Goal: Communication & Community: Answer question/provide support

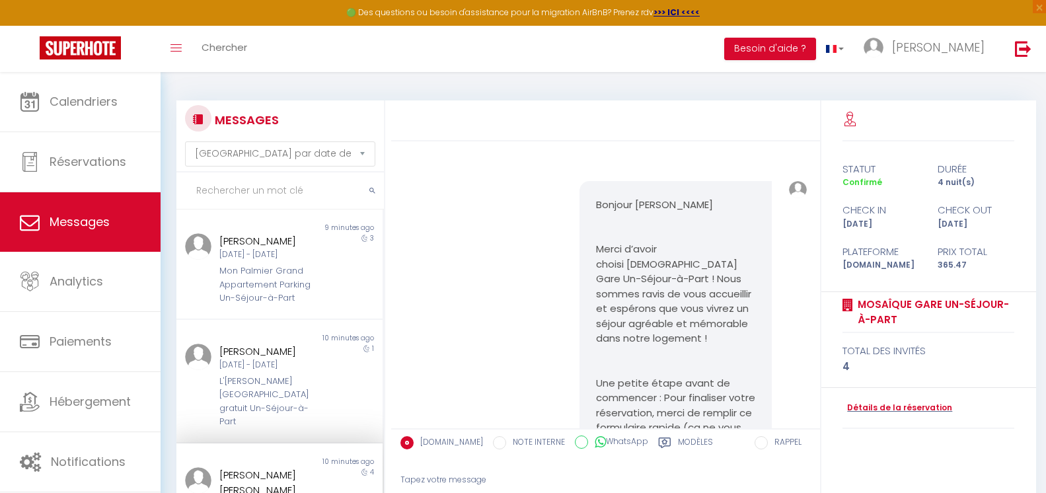
select select "message"
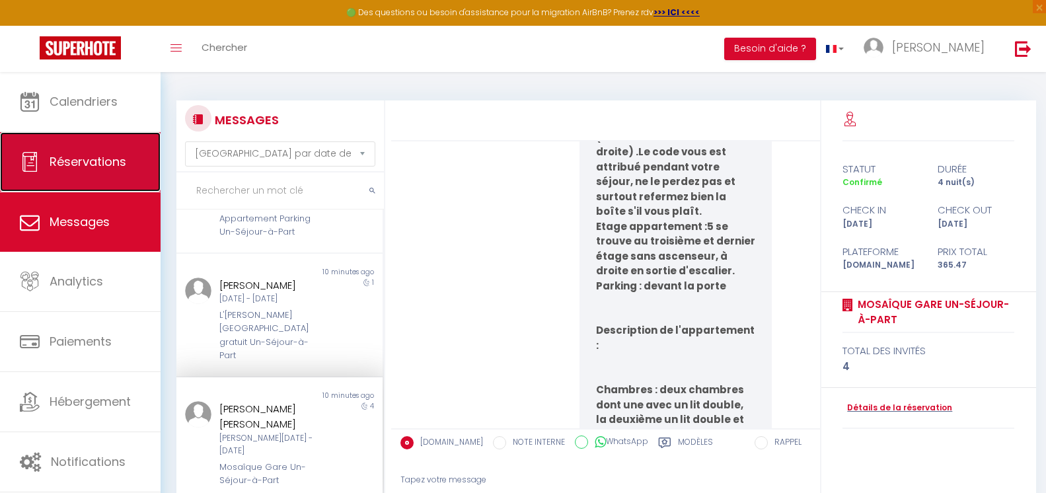
click at [128, 169] on link "Réservations" at bounding box center [80, 161] width 161 height 59
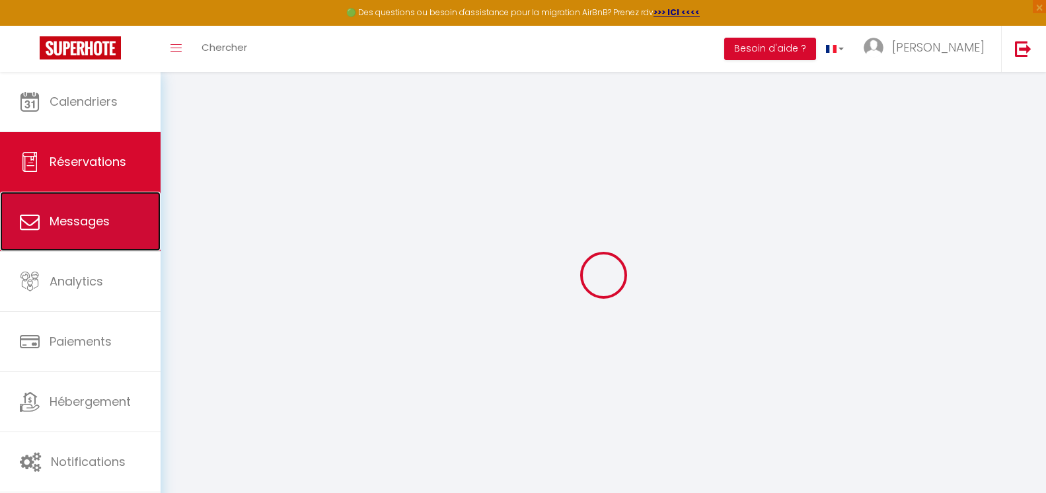
click at [100, 218] on span "Messages" at bounding box center [80, 221] width 60 height 17
select select "message"
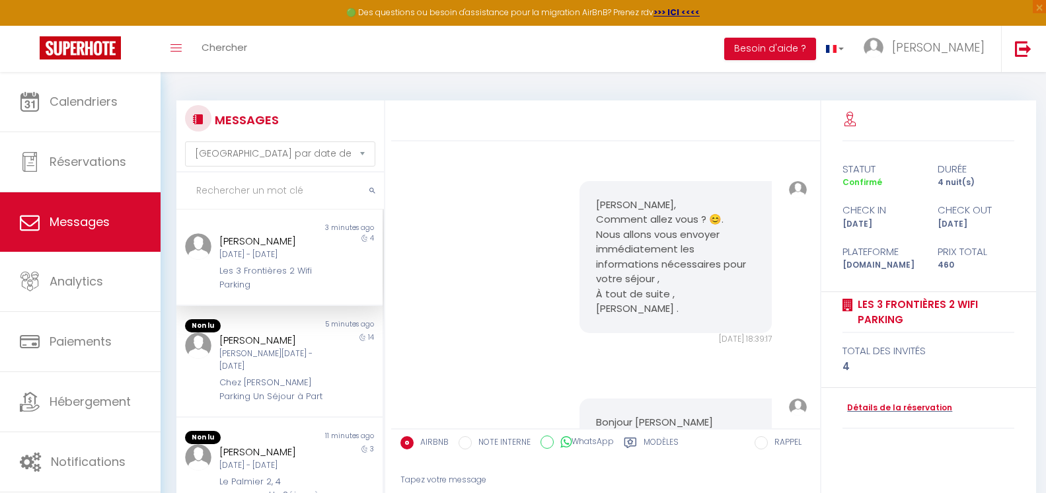
click at [279, 188] on input "text" at bounding box center [281, 191] width 208 height 37
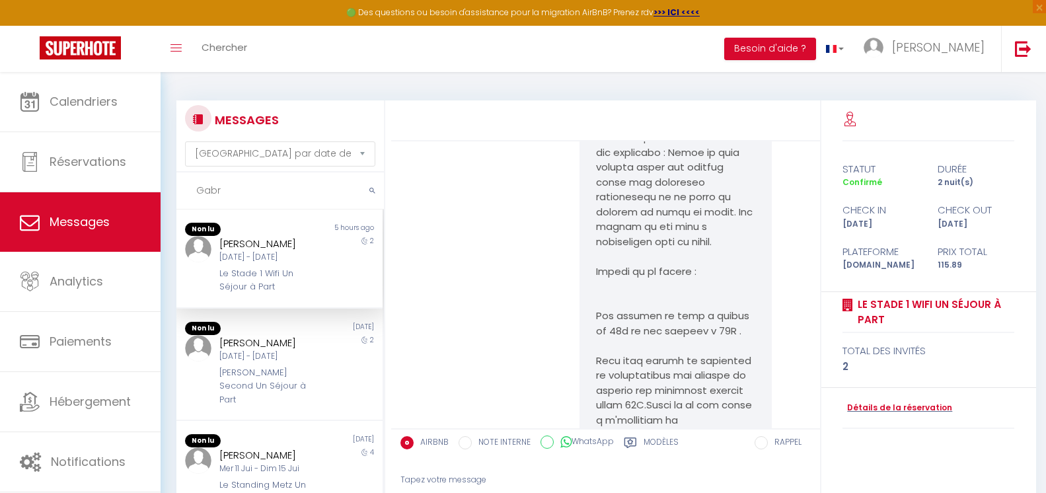
scroll to position [5260, 0]
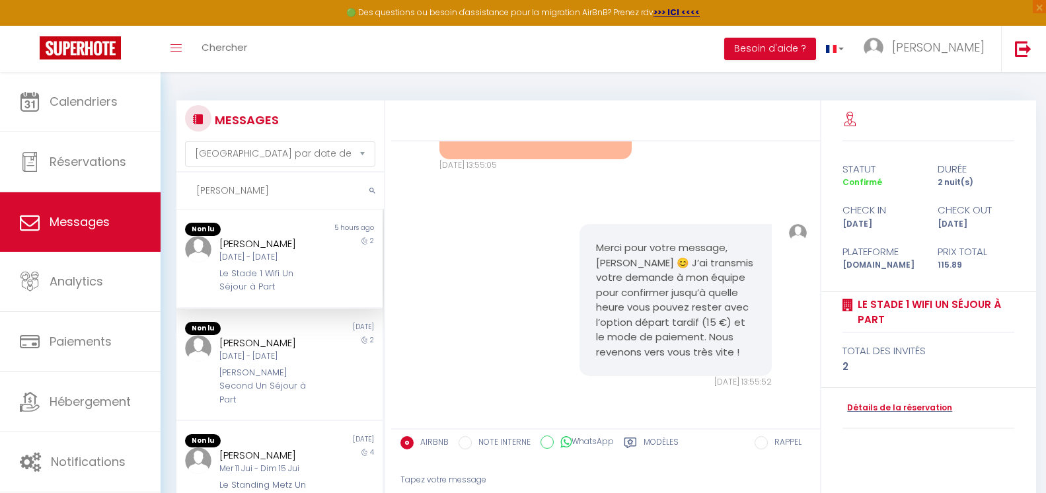
type input "[PERSON_NAME]"
click at [301, 266] on div "[PERSON_NAME] [DATE] - [DATE] Le Stade 1 Wifi Un Séjour à Part" at bounding box center [271, 265] width 120 height 58
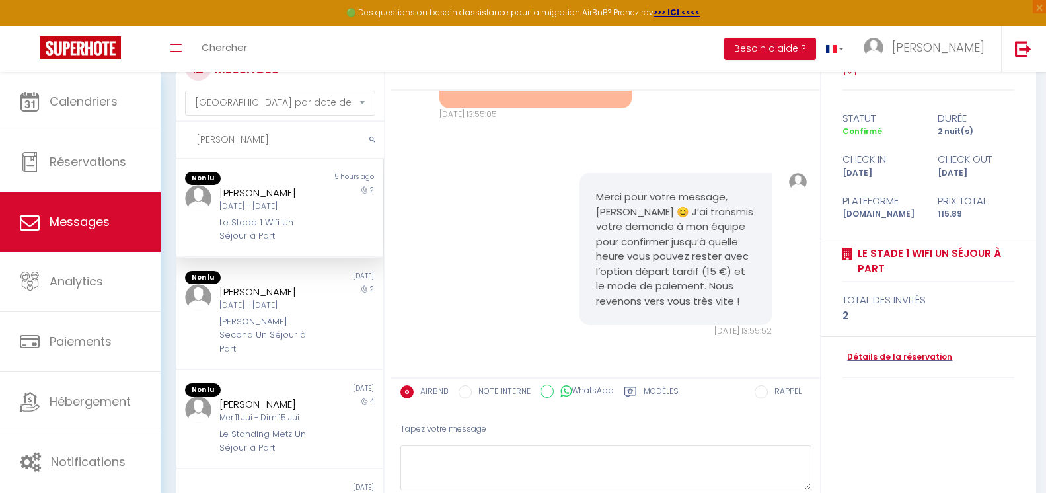
scroll to position [61, 0]
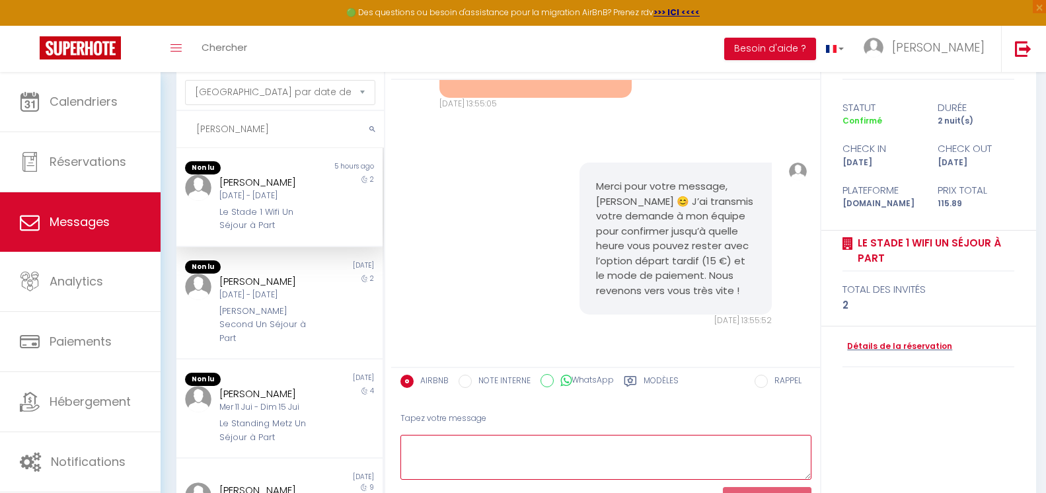
click at [467, 451] on textarea at bounding box center [606, 458] width 411 height 46
paste textarea "[URL][DOMAIN_NAME]"
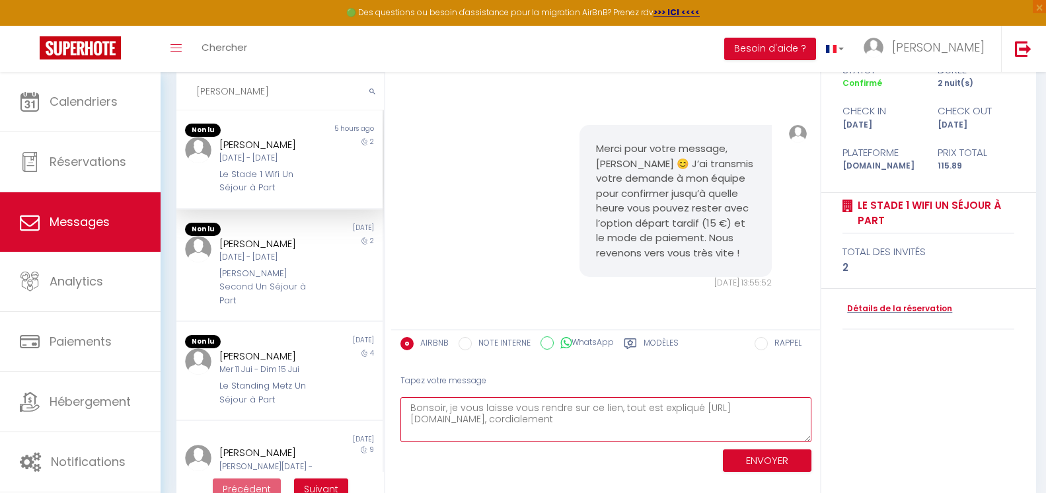
scroll to position [128, 0]
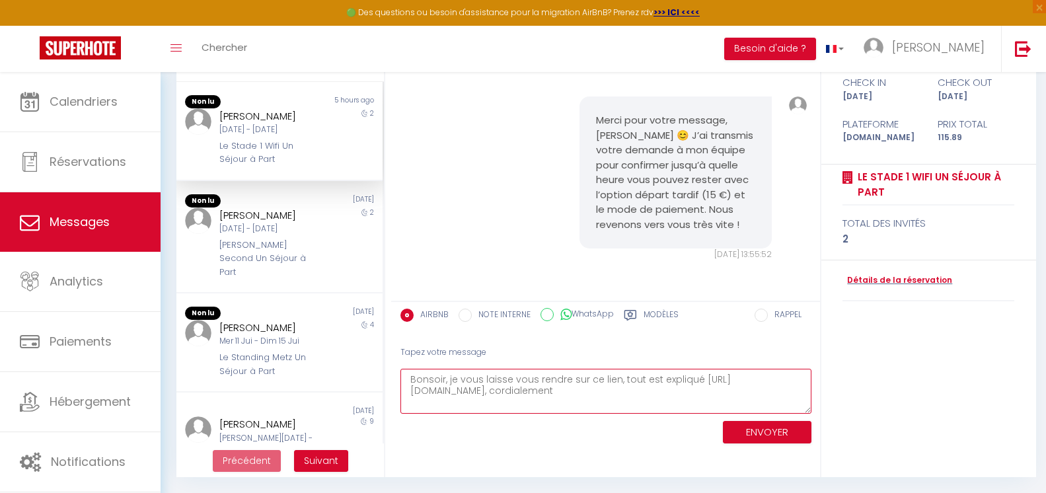
type textarea "Bonsoir, je vous laisse vous rendre sur ce lien, tout est expliqué [URL][DOMAIN…"
click at [792, 428] on button "ENVOYER" at bounding box center [767, 432] width 89 height 23
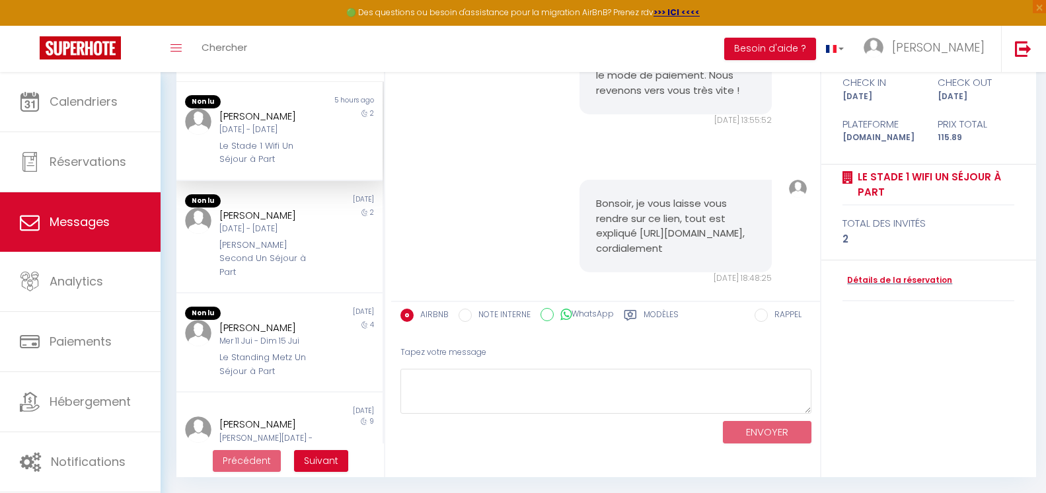
scroll to position [5433, 0]
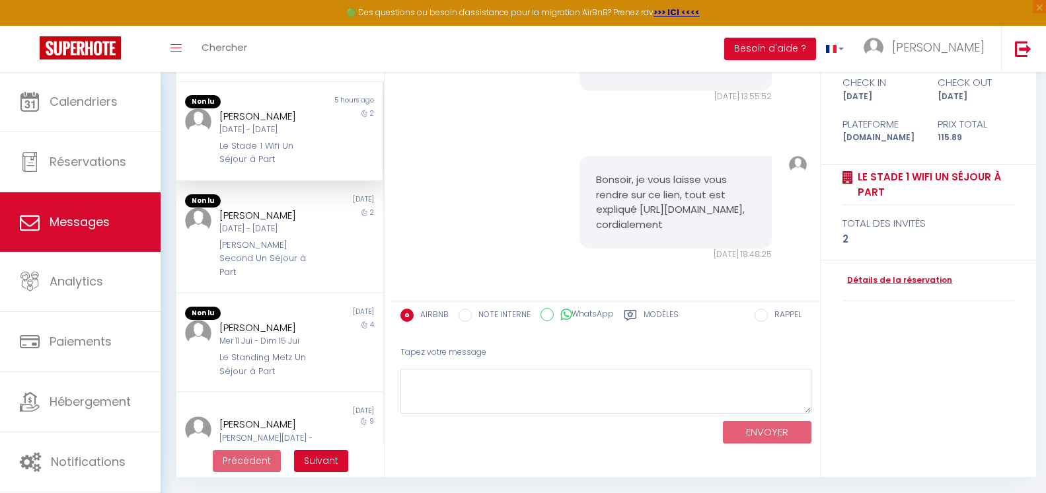
click at [331, 145] on div "2" at bounding box center [357, 137] width 52 height 58
click at [311, 235] on div "[DATE] - [DATE]" at bounding box center [270, 229] width 103 height 13
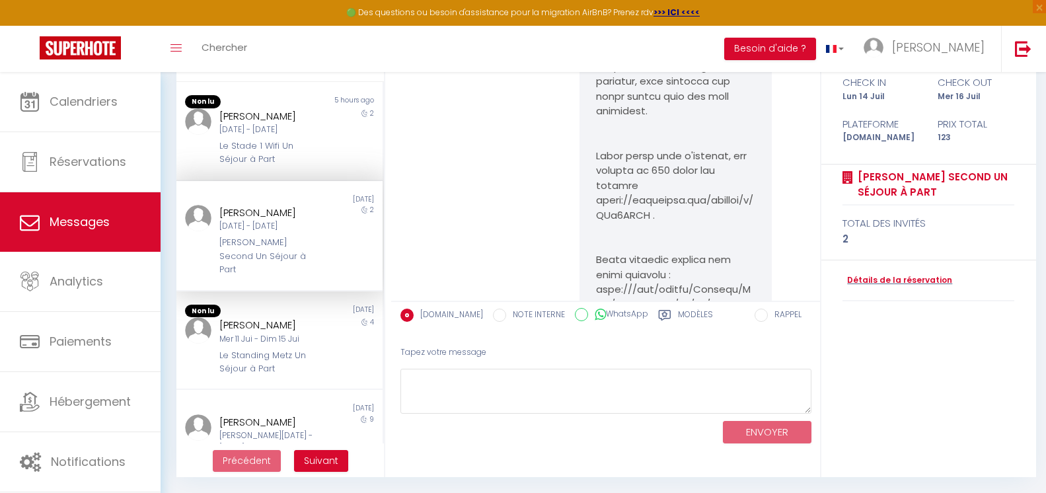
scroll to position [6513, 0]
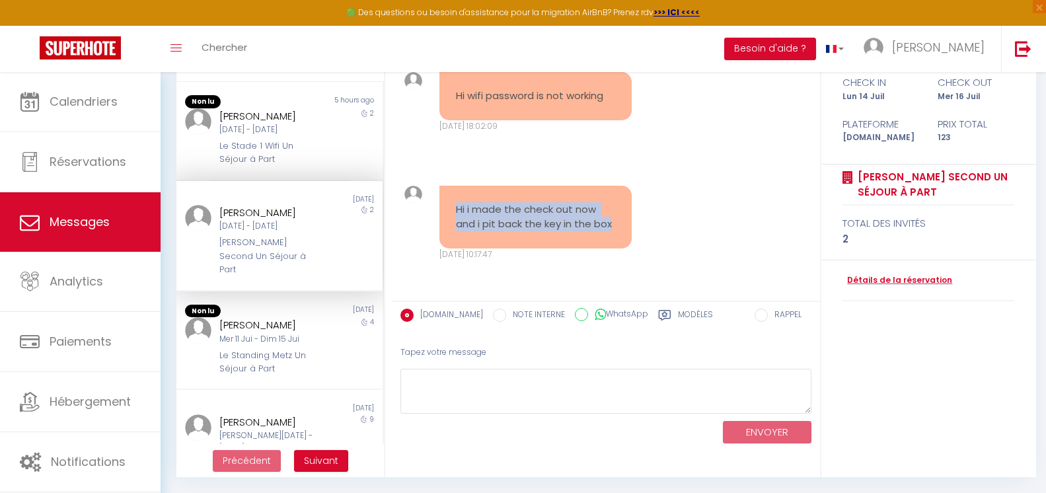
drag, startPoint x: 475, startPoint y: 225, endPoint x: 454, endPoint y: 198, distance: 34.5
click at [454, 198] on div "Hi i made the check out now and i pit back the key in the box" at bounding box center [536, 217] width 192 height 63
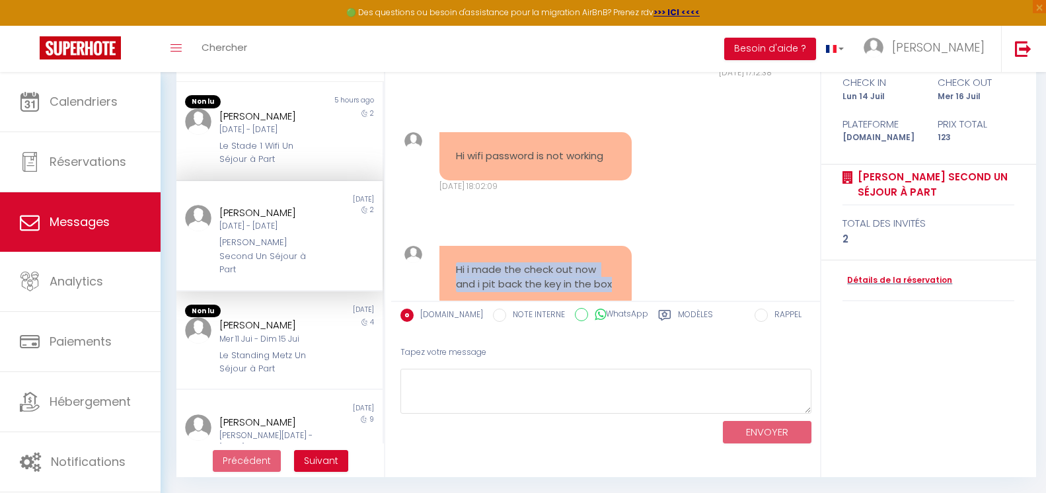
scroll to position [6426, 0]
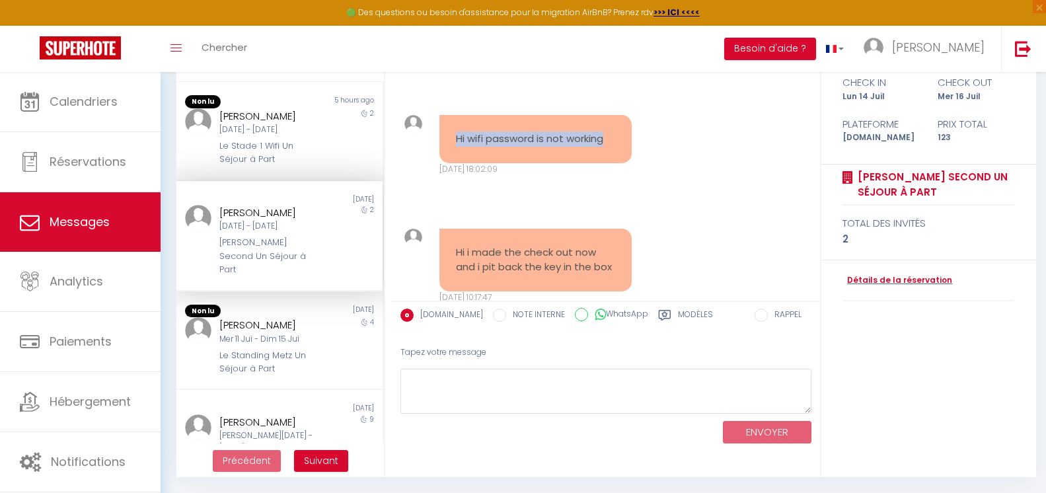
drag, startPoint x: 605, startPoint y: 171, endPoint x: 454, endPoint y: 165, distance: 151.5
click at [454, 163] on div "Hi wifi password is not working" at bounding box center [536, 139] width 192 height 48
click at [461, 147] on pre "Hi wifi password is not working" at bounding box center [535, 139] width 159 height 15
click at [335, 321] on div "4" at bounding box center [357, 346] width 52 height 58
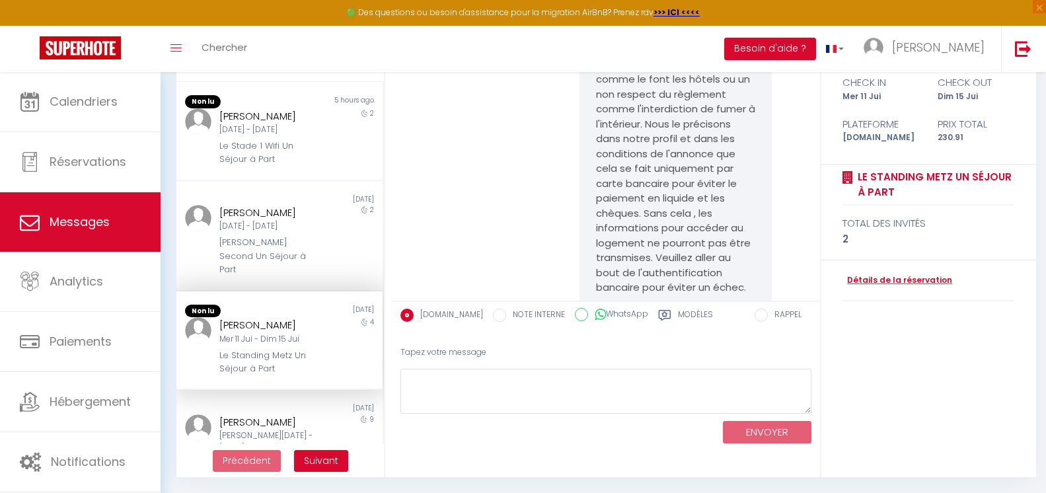
scroll to position [19128, 0]
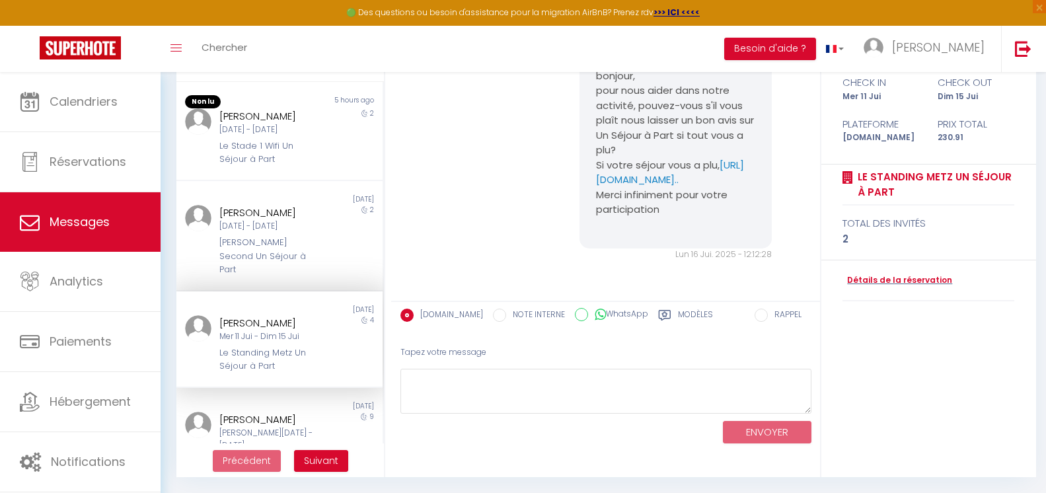
click at [335, 321] on div "4" at bounding box center [357, 344] width 52 height 58
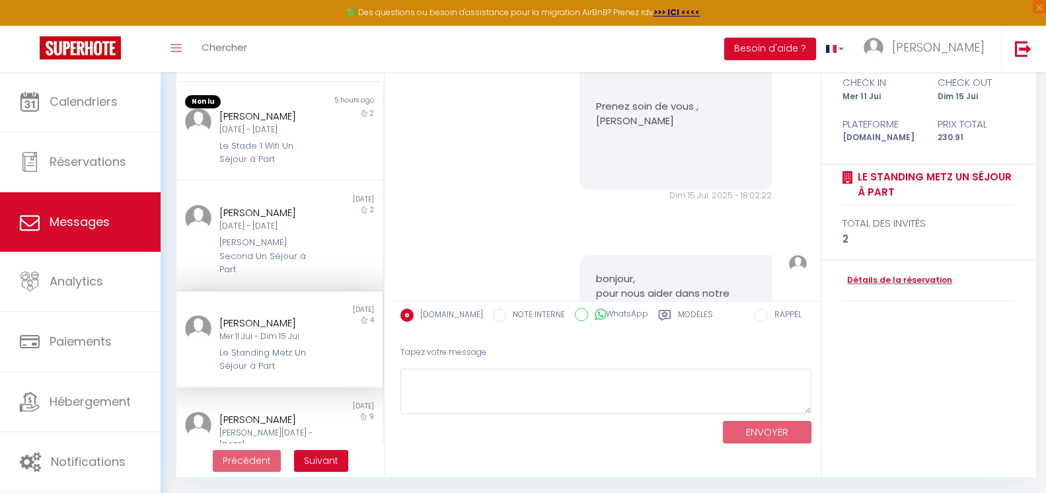
scroll to position [18208, 0]
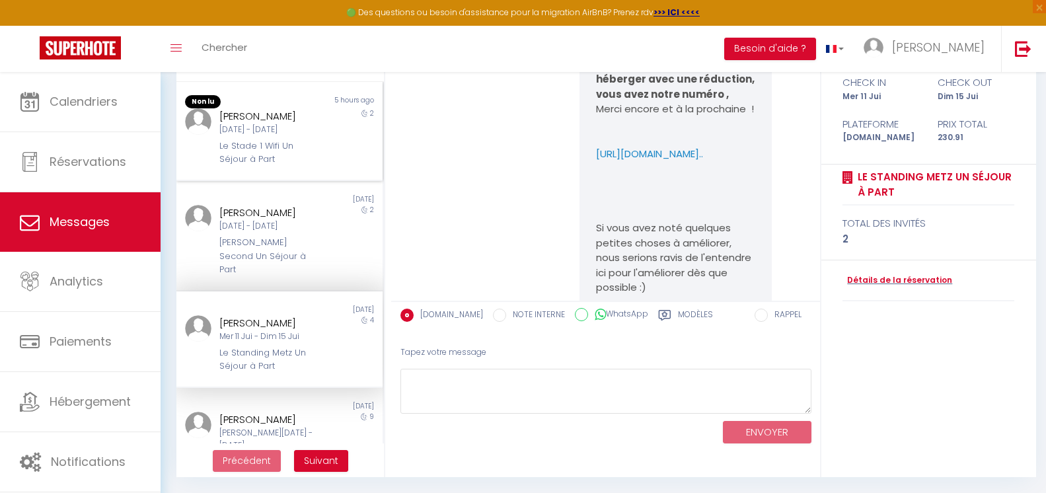
click at [337, 149] on div "2" at bounding box center [357, 137] width 52 height 58
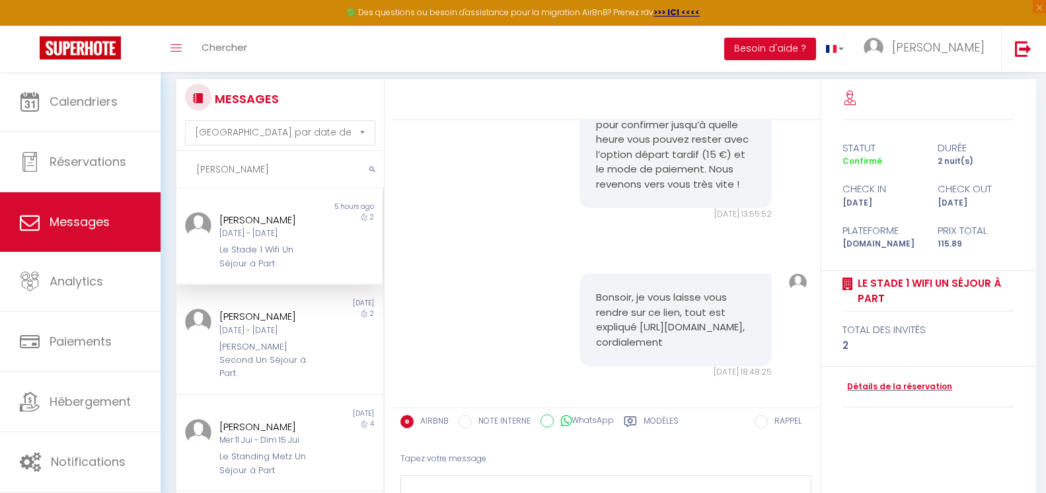
scroll to position [16, 0]
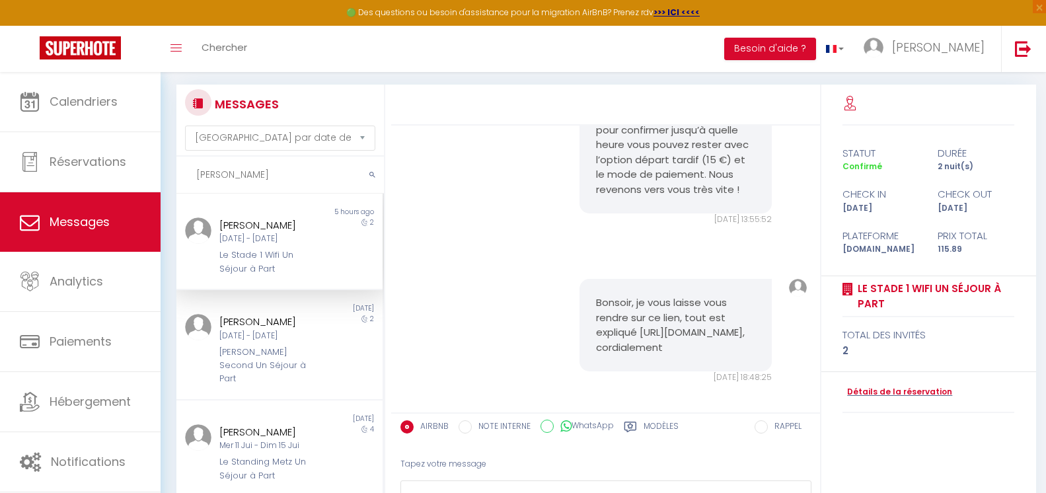
drag, startPoint x: 299, startPoint y: 173, endPoint x: 177, endPoint y: 167, distance: 121.8
click at [177, 167] on input "[PERSON_NAME]" at bounding box center [281, 175] width 208 height 37
click at [315, 106] on div "MESSAGES Trier par date de réservation [GEOGRAPHIC_DATA] par date de message" at bounding box center [280, 119] width 190 height 61
click at [245, 106] on h3 "MESSAGES" at bounding box center [245, 104] width 67 height 30
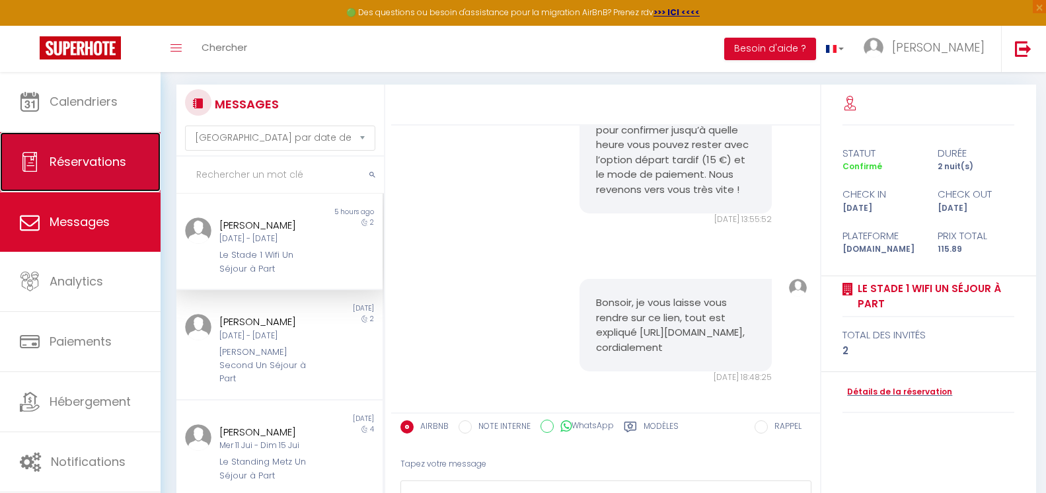
click at [130, 167] on link "Réservations" at bounding box center [80, 161] width 161 height 59
select select "not_cancelled"
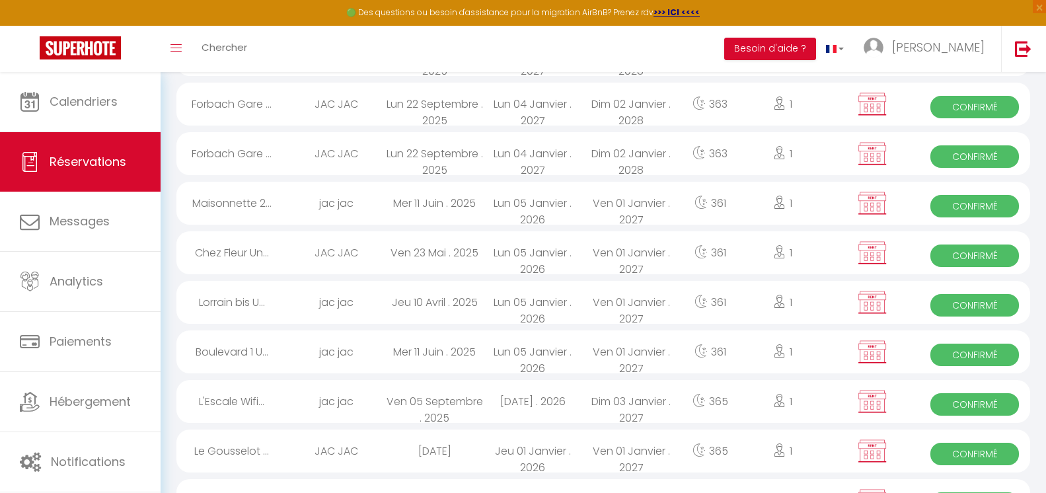
scroll to position [791, 0]
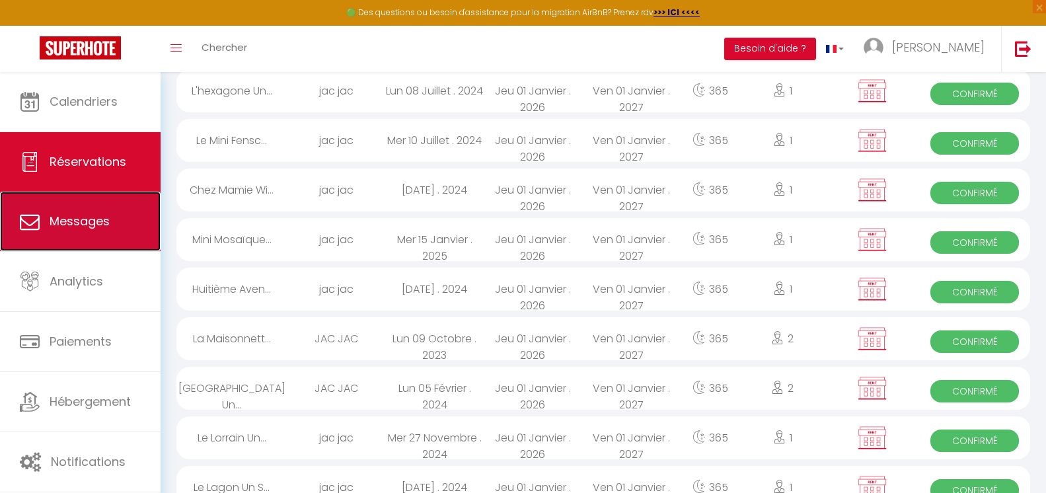
click at [99, 221] on span "Messages" at bounding box center [80, 221] width 60 height 17
select select "message"
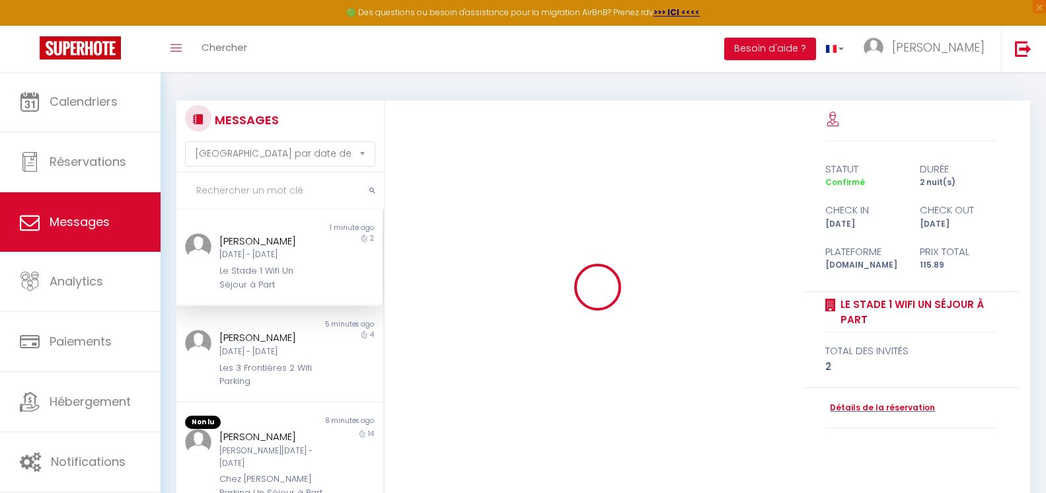
scroll to position [5606, 0]
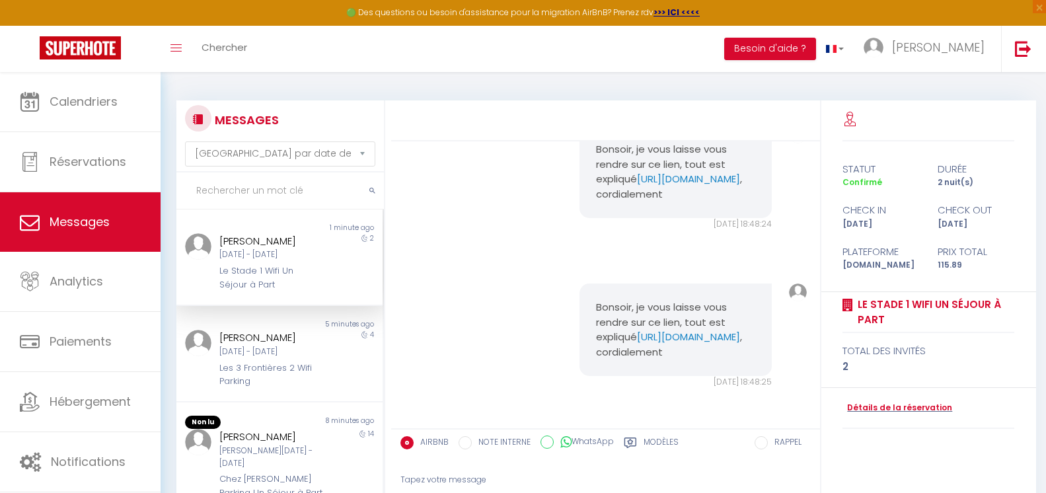
click at [258, 187] on input "text" at bounding box center [281, 191] width 208 height 37
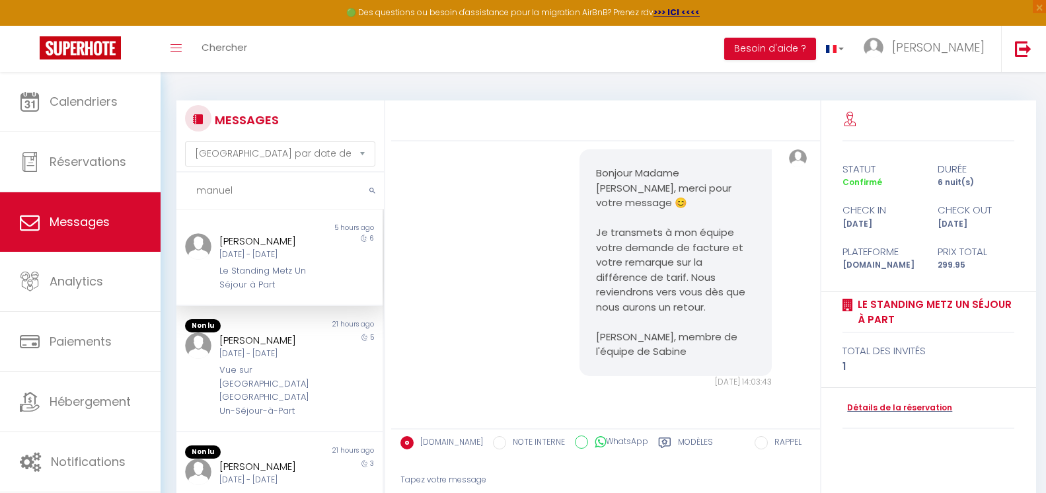
scroll to position [3087, 0]
type input "[PERSON_NAME]"
click at [280, 272] on div "Le Standing Metz Un Séjour à Part" at bounding box center [270, 277] width 103 height 27
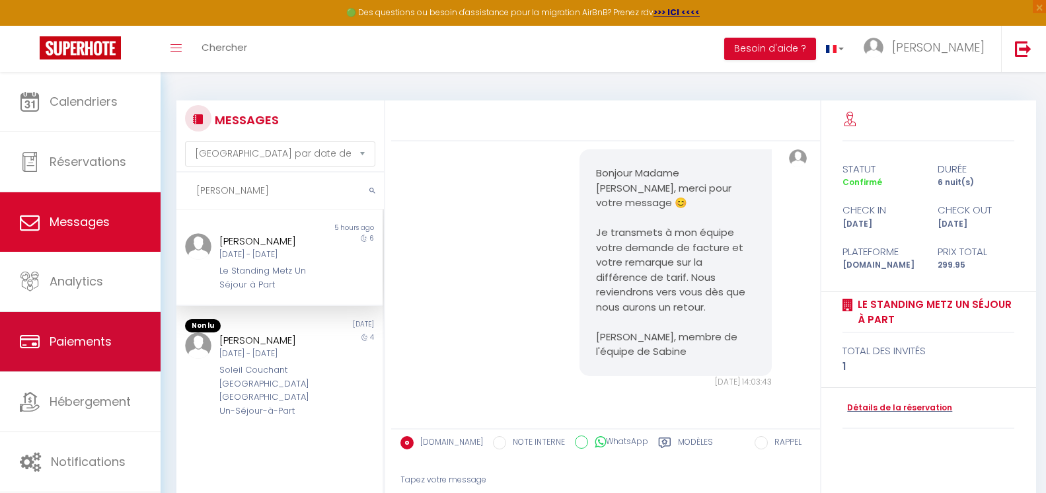
drag, startPoint x: 271, startPoint y: 185, endPoint x: 73, endPoint y: 318, distance: 238.7
click at [73, 318] on div "🟢 Des questions ou besoin d'assistance pour la migration AirBnB? Prenez rdv >>>…" at bounding box center [523, 346] width 1046 height 549
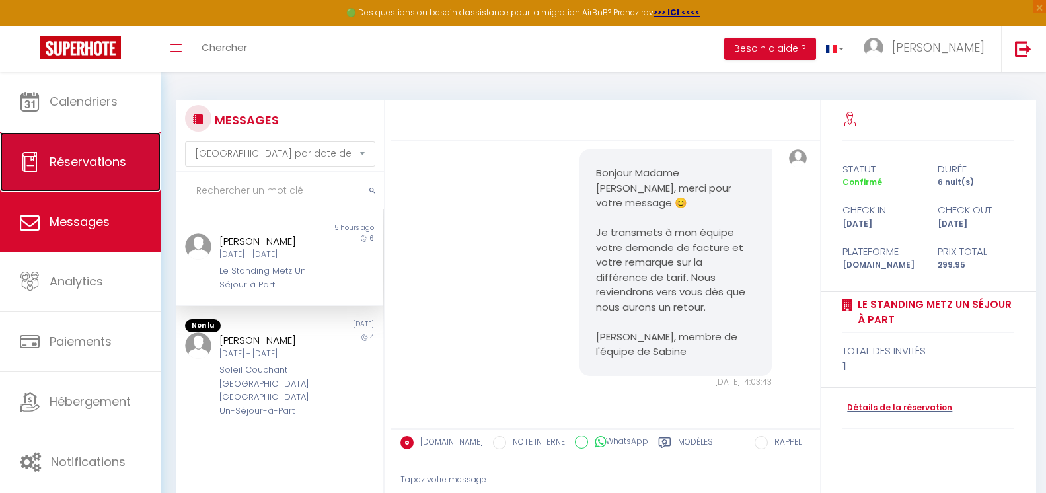
click at [67, 157] on span "Réservations" at bounding box center [88, 161] width 77 height 17
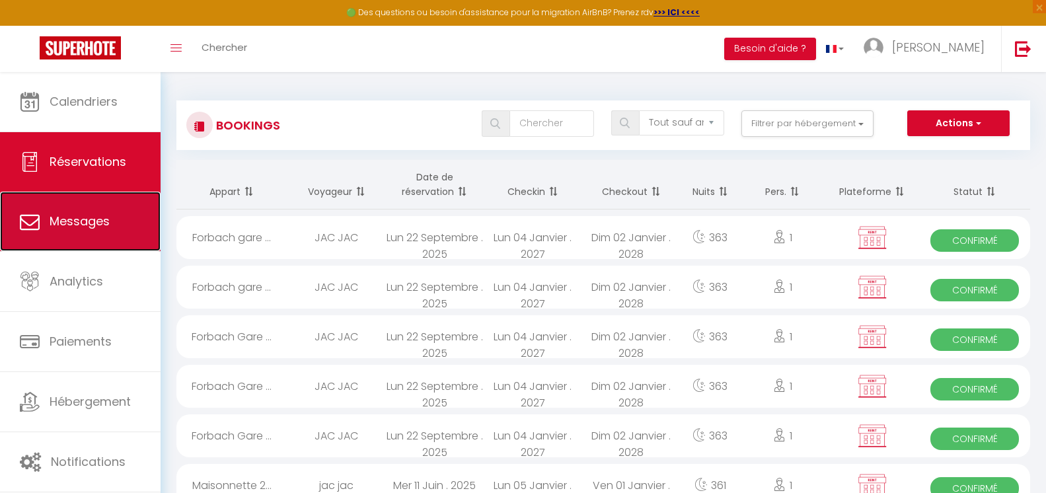
click at [140, 219] on link "Messages" at bounding box center [80, 221] width 161 height 59
select select "message"
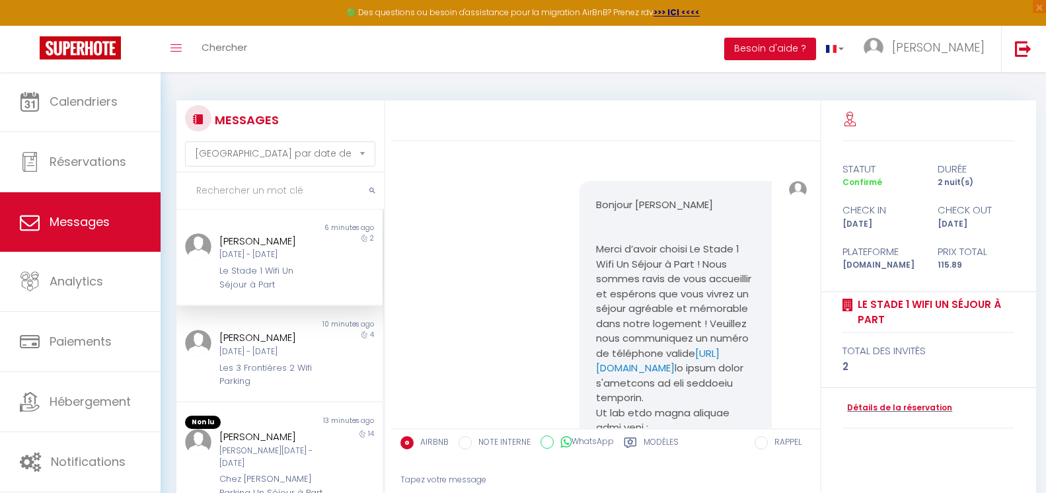
scroll to position [5606, 0]
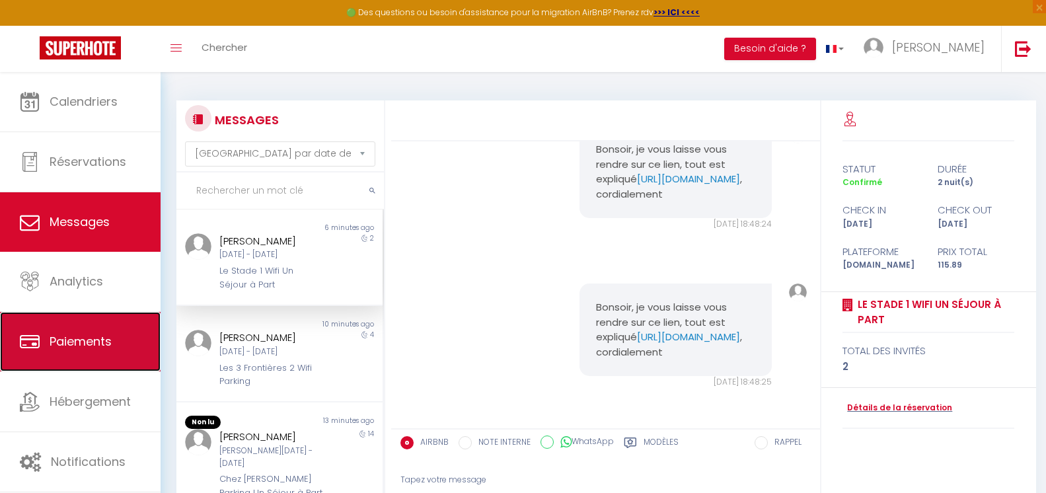
click at [92, 352] on link "Paiements" at bounding box center [80, 341] width 161 height 59
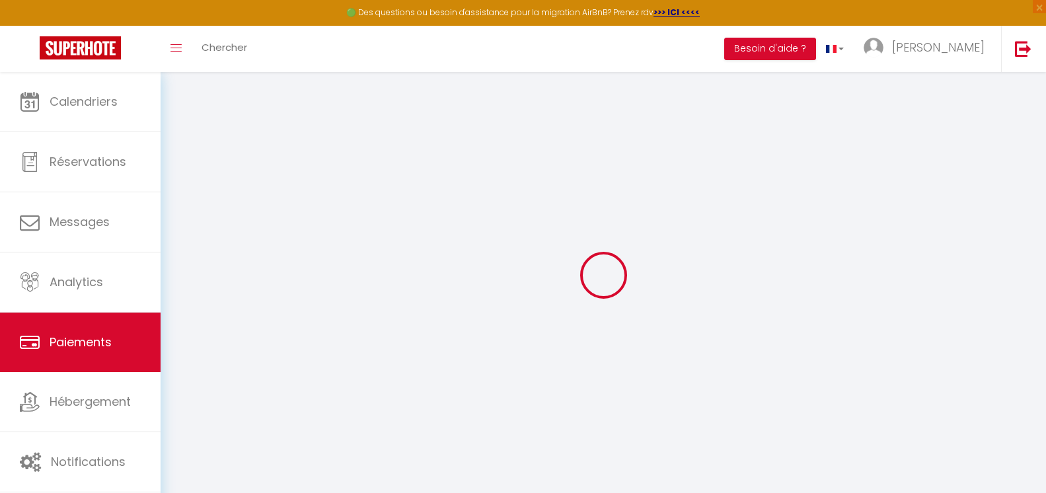
select select "2"
select select "0"
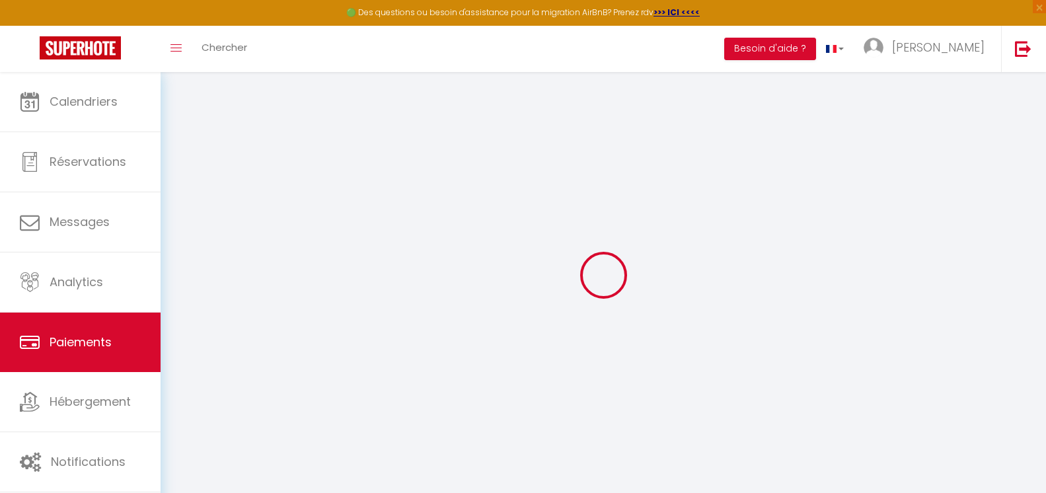
select select "0"
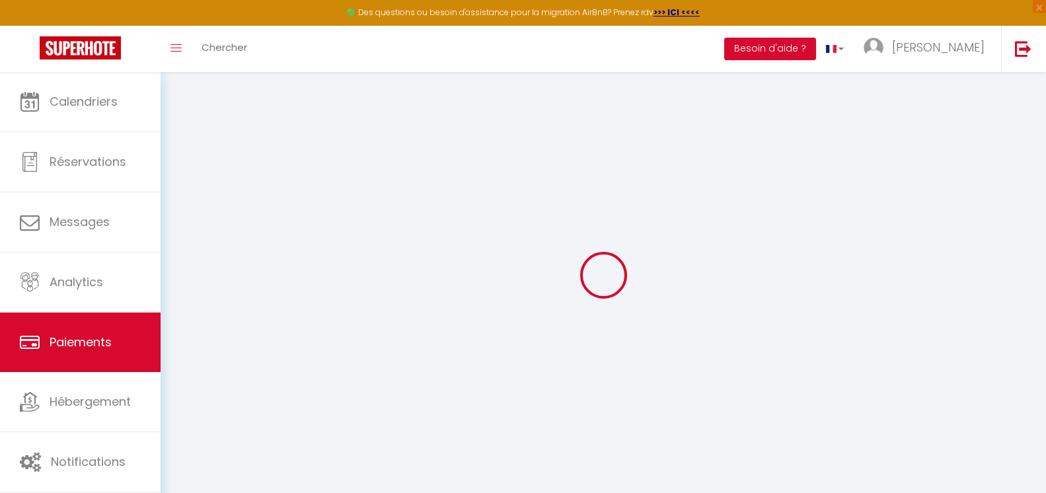
select select "0"
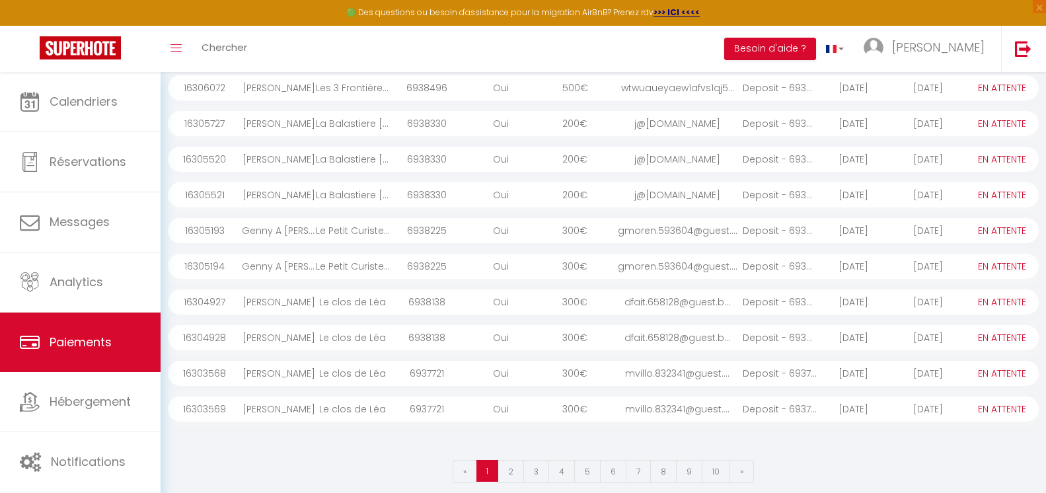
scroll to position [170, 0]
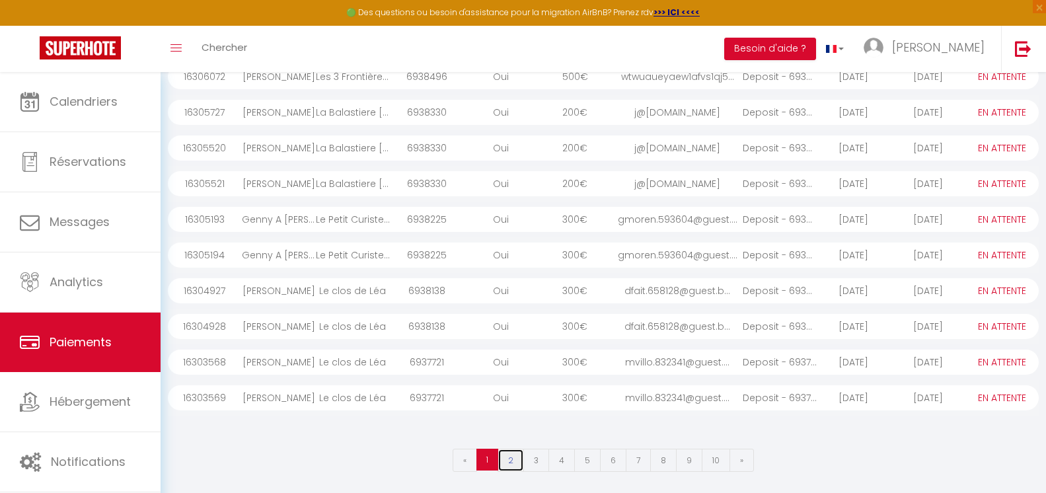
click at [514, 460] on link "2" at bounding box center [511, 460] width 26 height 23
click at [541, 461] on link "3" at bounding box center [537, 460] width 26 height 23
select select "0"
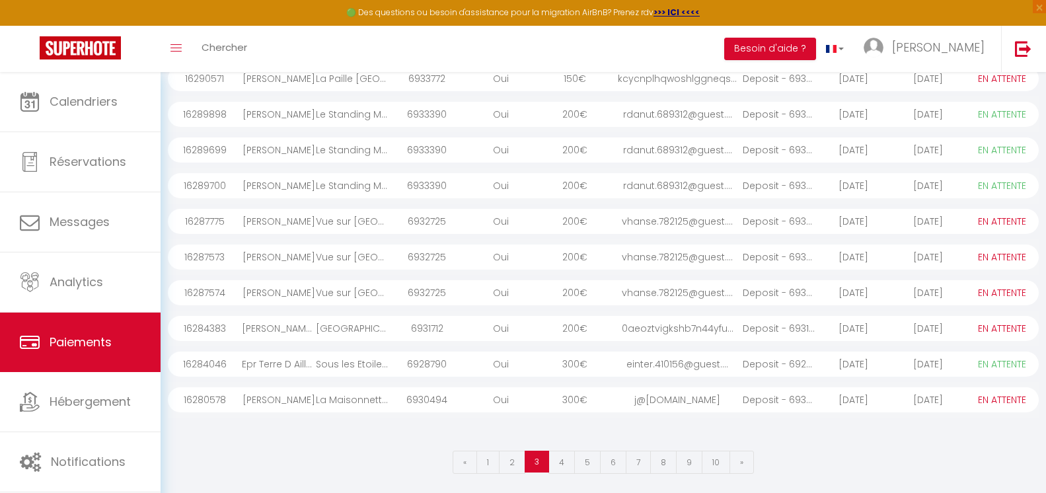
scroll to position [170, 0]
click at [565, 465] on link "4" at bounding box center [562, 460] width 26 height 23
select select "0"
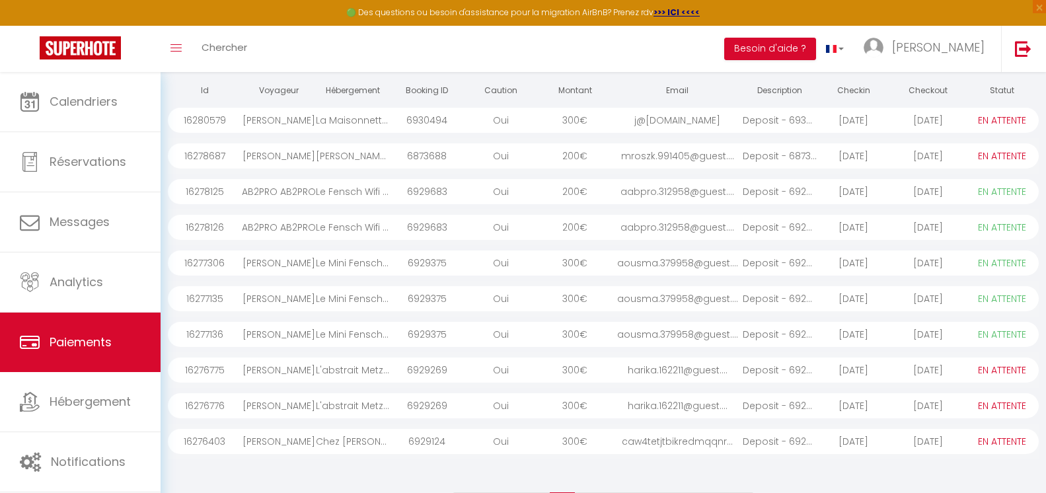
scroll to position [170, 0]
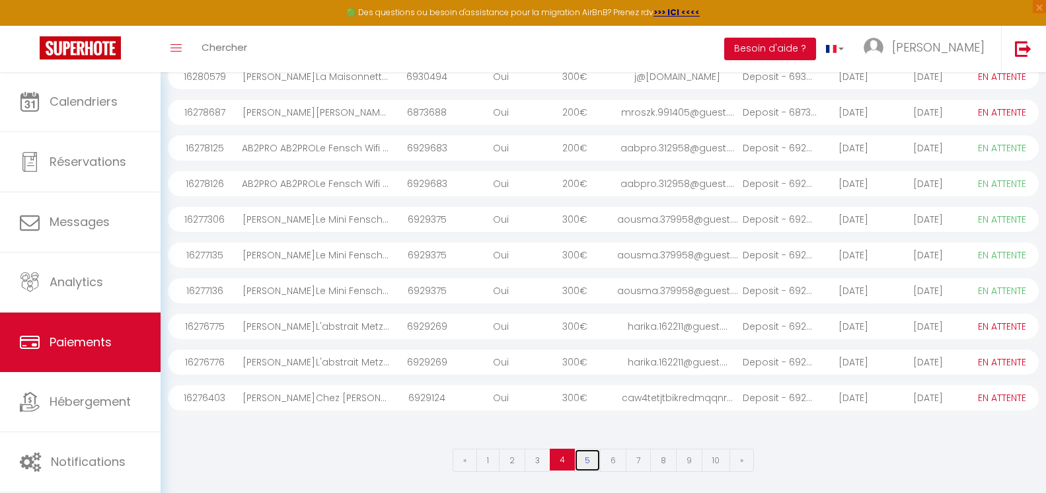
click at [588, 462] on link "5" at bounding box center [587, 460] width 26 height 23
select select "0"
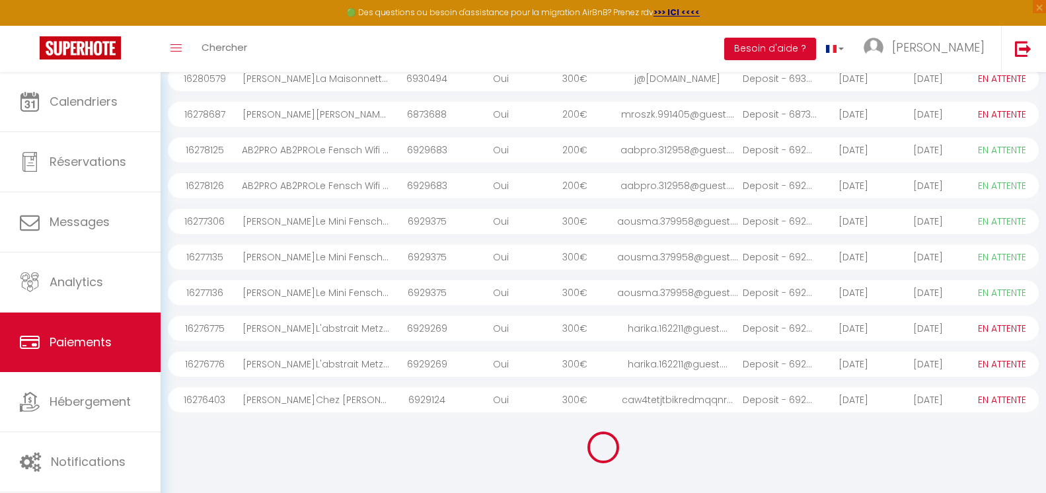
select select "0"
click at [612, 465] on link "6" at bounding box center [613, 462] width 26 height 23
select select "0"
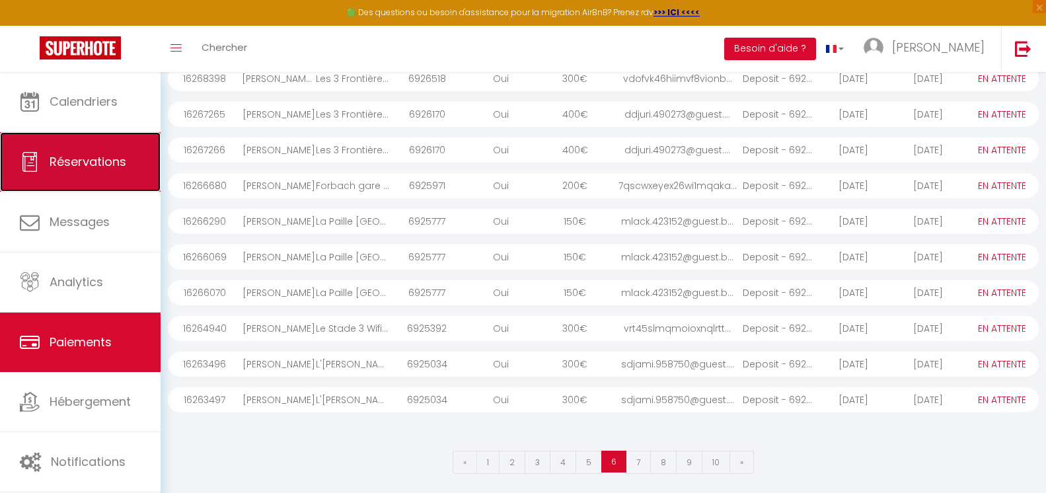
click at [97, 161] on span "Réservations" at bounding box center [88, 161] width 77 height 17
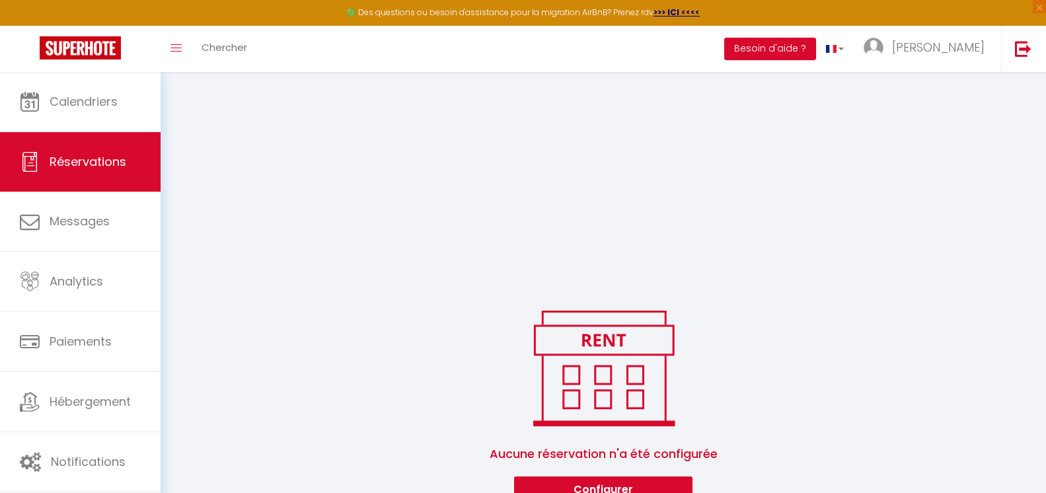
scroll to position [282, 0]
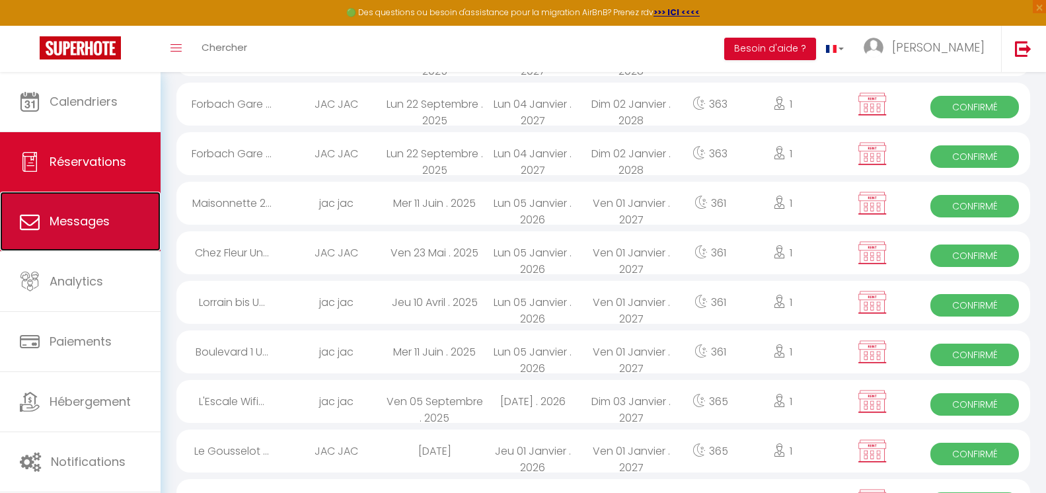
click at [87, 227] on span "Messages" at bounding box center [80, 221] width 60 height 17
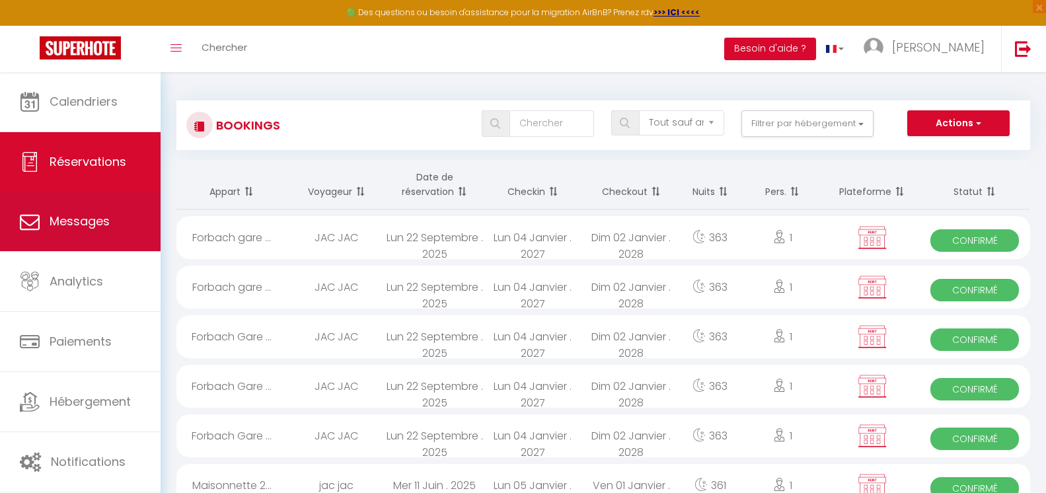
select select "message"
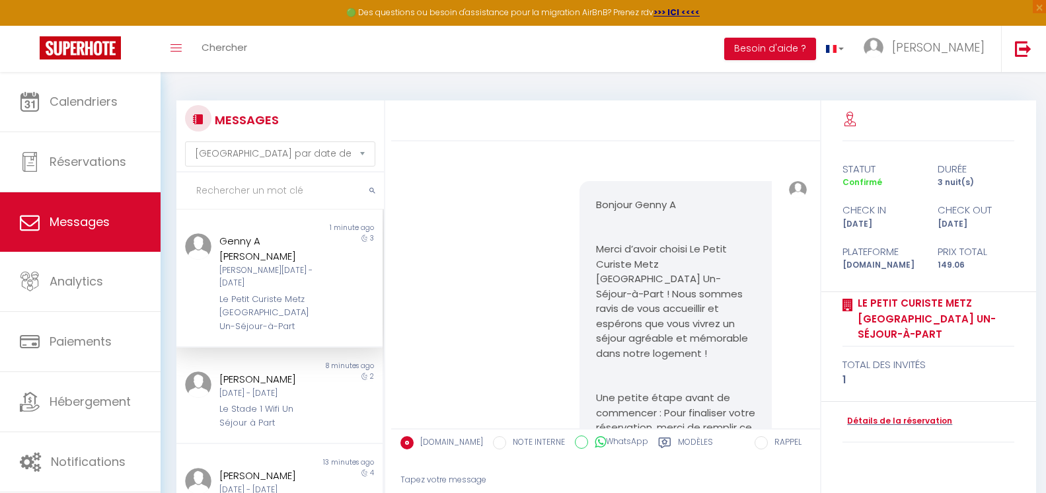
scroll to position [9194, 0]
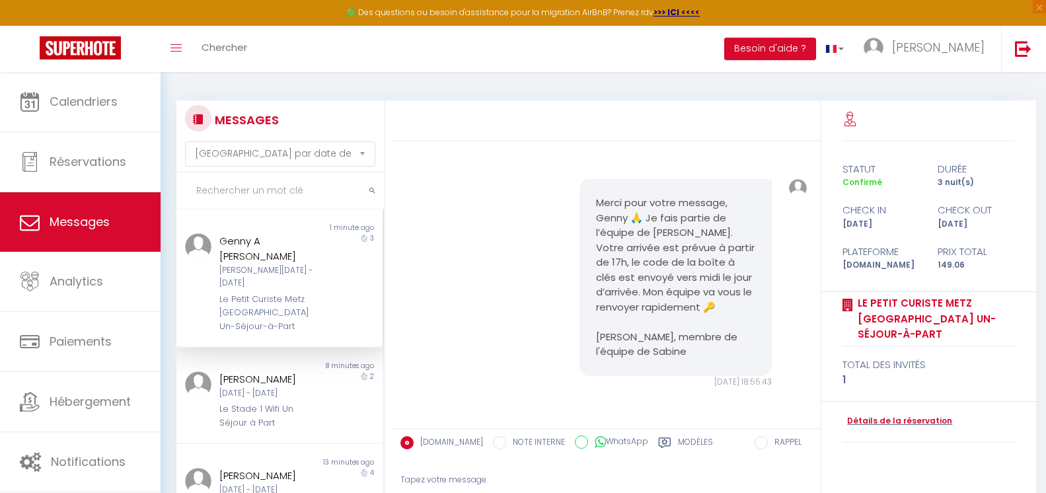
click at [315, 266] on div "[PERSON_NAME][DATE] - [DATE]" at bounding box center [270, 276] width 103 height 25
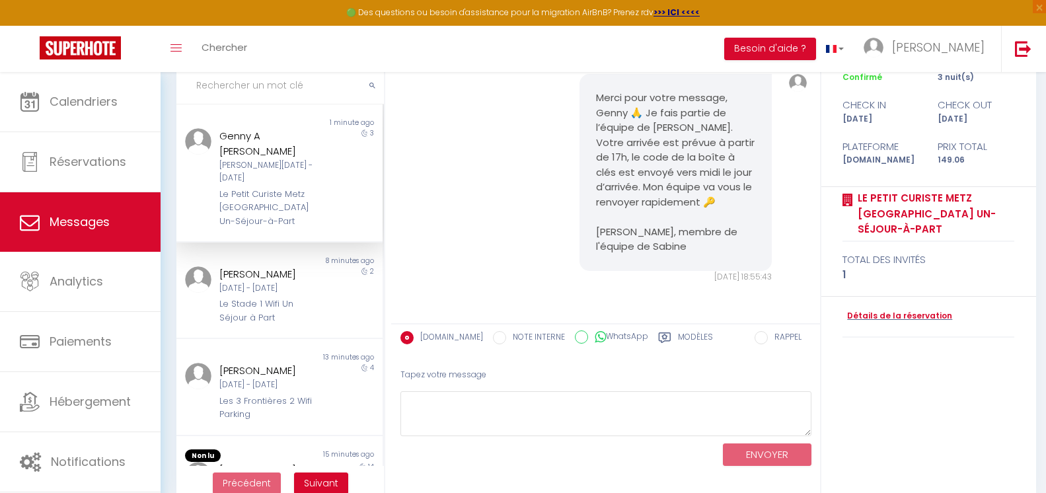
scroll to position [128, 0]
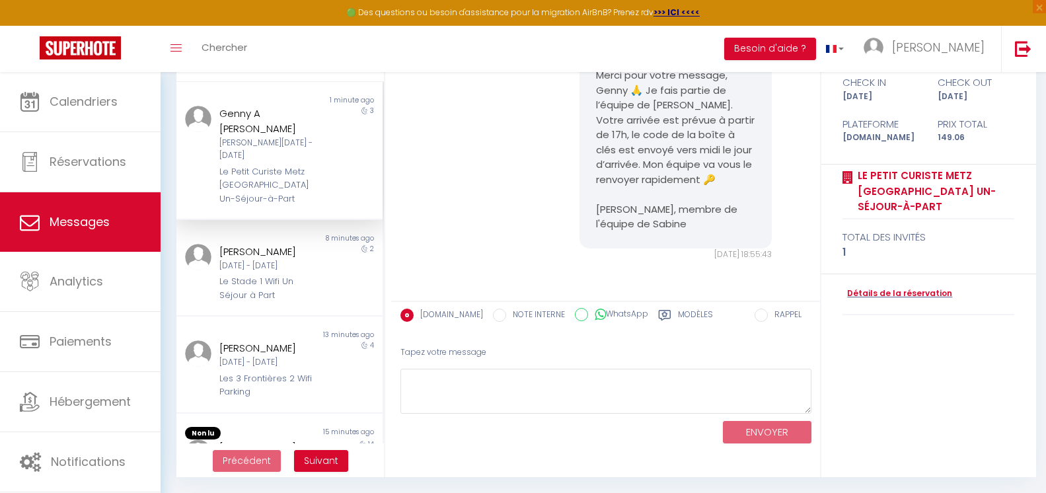
click at [680, 319] on label "Modèles" at bounding box center [695, 317] width 35 height 17
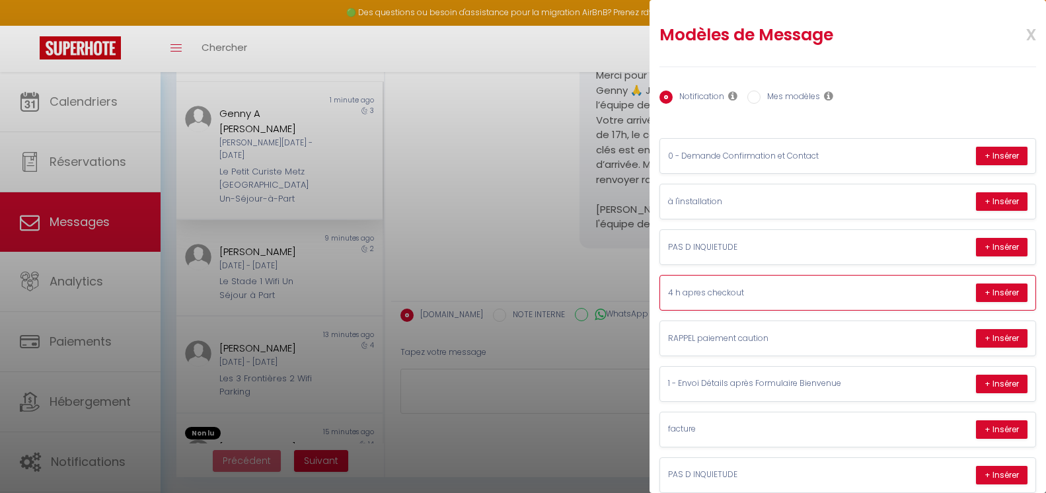
click at [787, 291] on p "4 h apres checkout" at bounding box center [767, 293] width 198 height 13
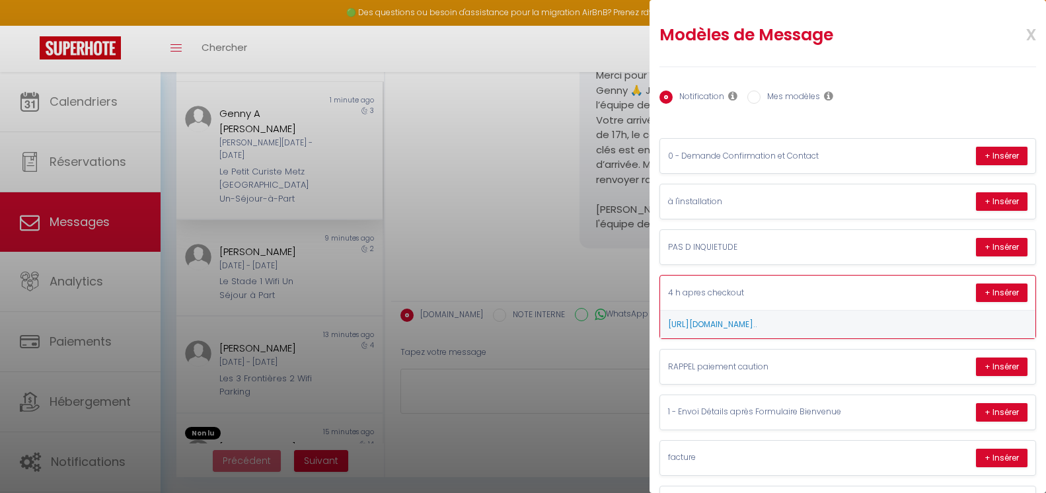
click at [781, 279] on div "4 h apres checkout + Insérer" at bounding box center [847, 293] width 375 height 34
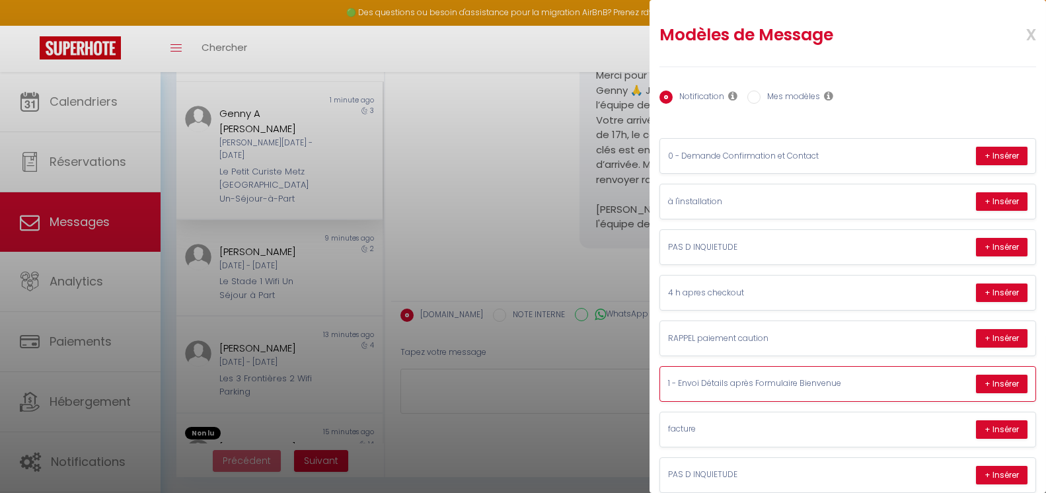
click at [779, 383] on p "1 - Envoi Détails après Formulaire Bienvenue" at bounding box center [767, 383] width 198 height 13
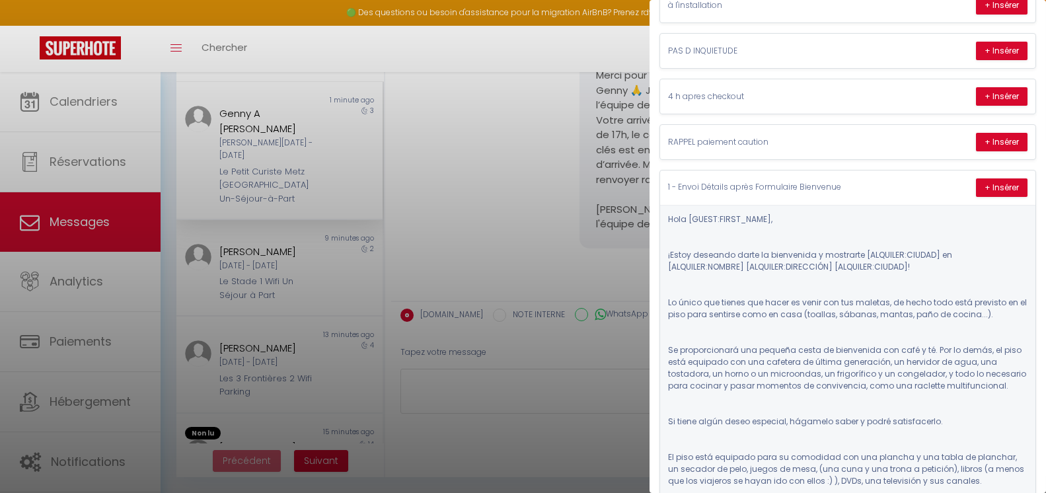
scroll to position [193, 0]
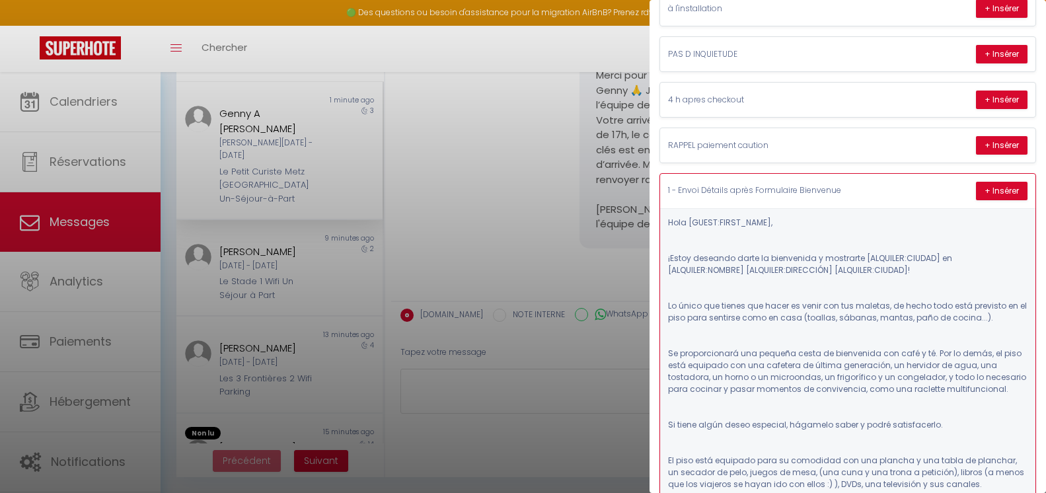
click at [866, 182] on div "1 - Envoi Détails après Formulaire Bienvenue + Insérer" at bounding box center [847, 191] width 375 height 34
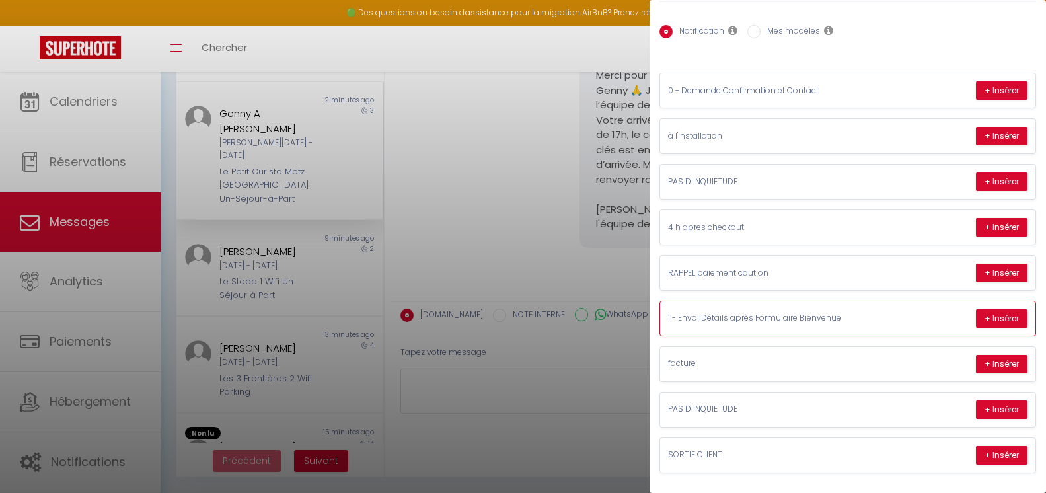
scroll to position [75, 0]
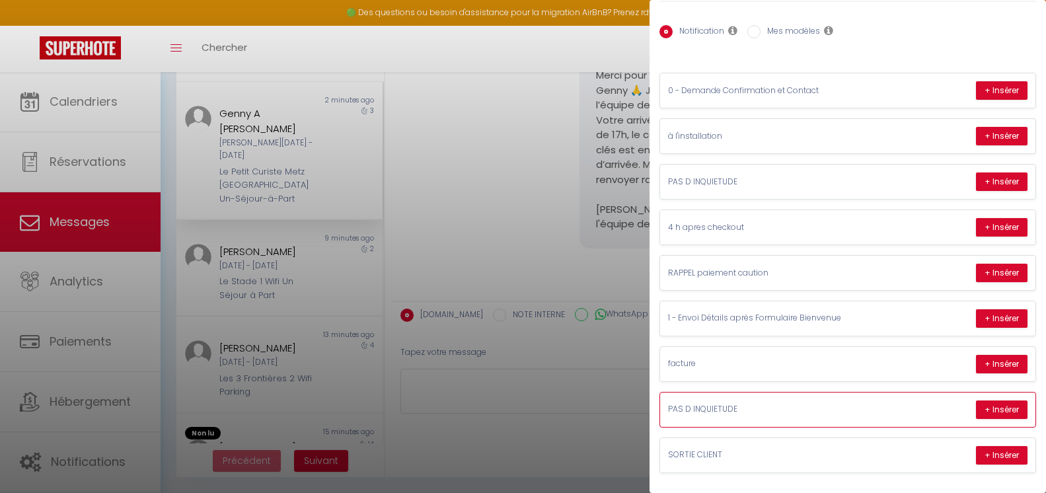
click at [765, 404] on p "PAS D INQUIETUDE" at bounding box center [767, 409] width 198 height 13
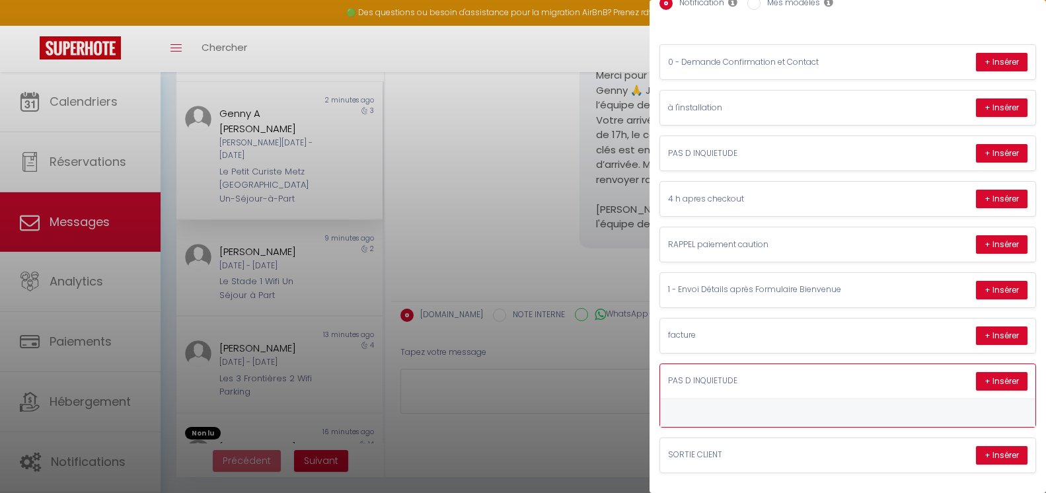
click at [802, 385] on div "PAS D INQUIETUDE + Insérer" at bounding box center [847, 381] width 375 height 34
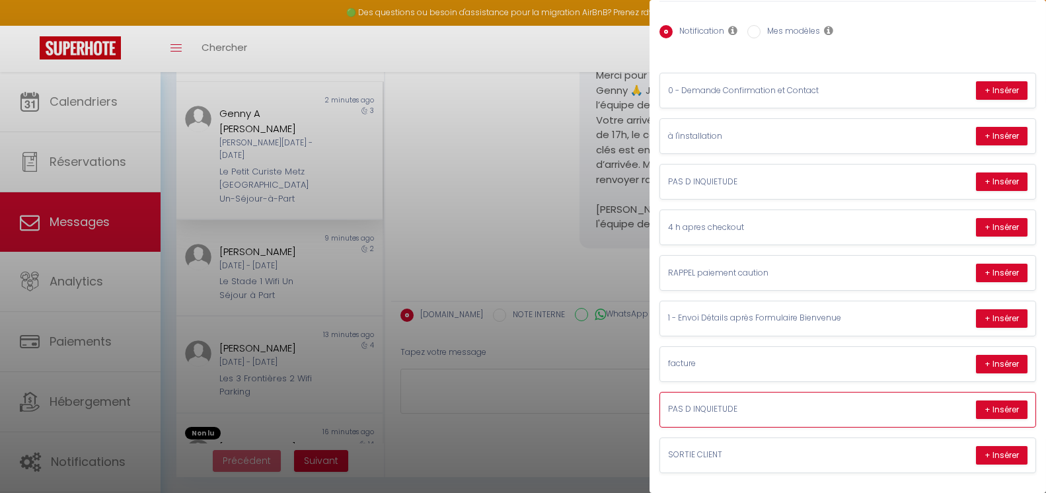
scroll to position [75, 0]
click at [781, 176] on p "PAS D INQUIETUDE" at bounding box center [767, 182] width 198 height 13
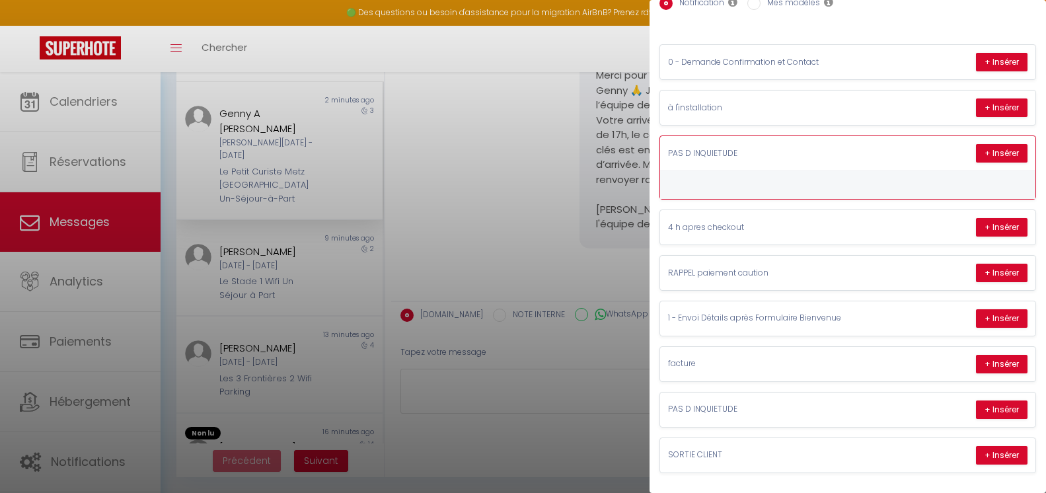
click at [781, 176] on div "​" at bounding box center [847, 185] width 375 height 28
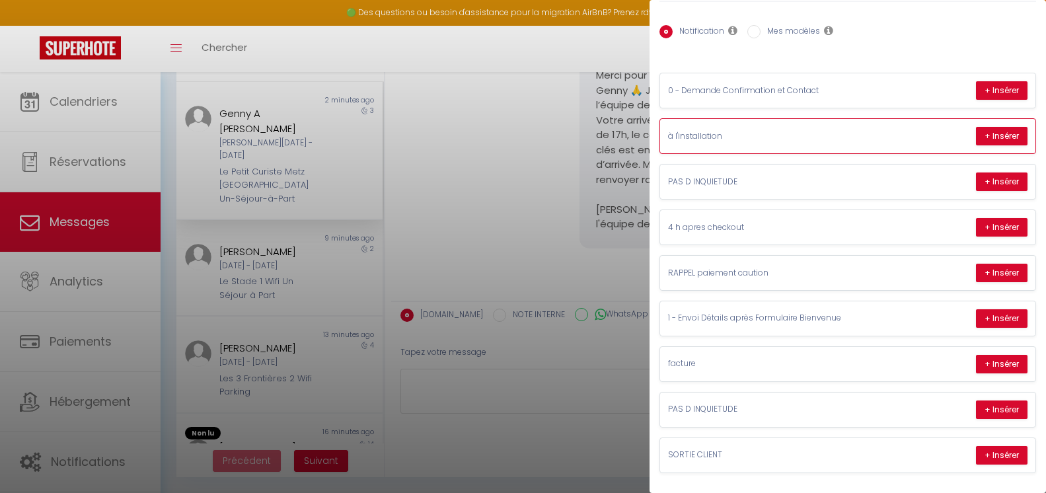
click at [770, 119] on div "à l'installation + Insérer" at bounding box center [847, 136] width 375 height 34
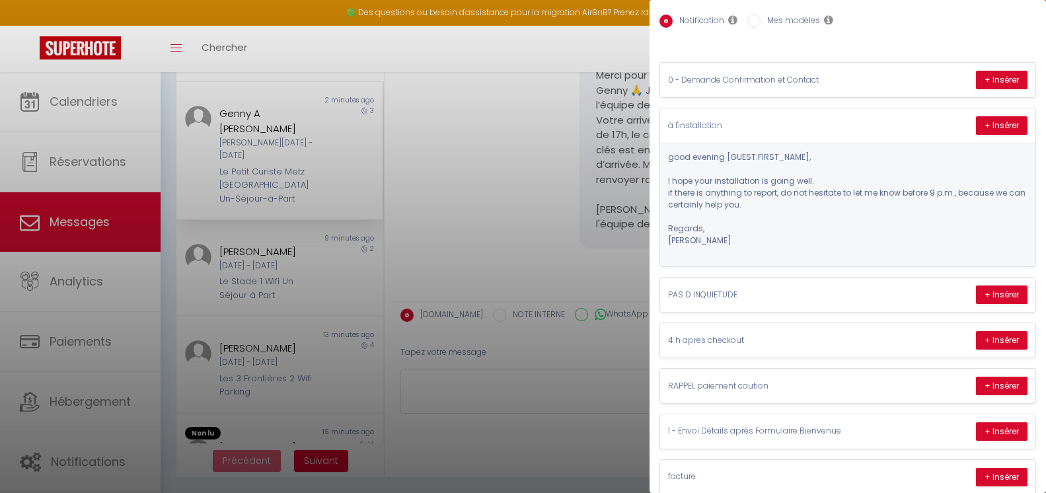
scroll to position [74, 0]
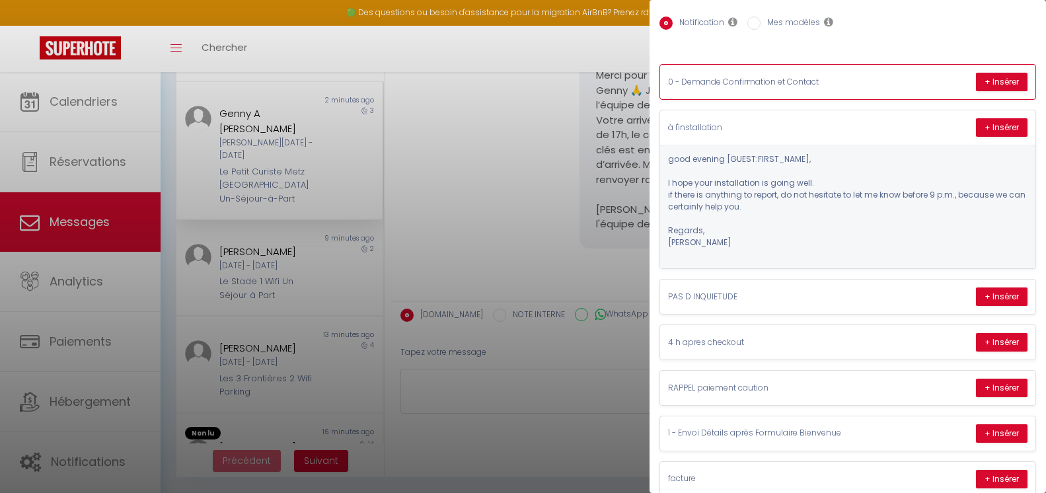
click at [773, 85] on p "0 - Demande Confirmation et Contact" at bounding box center [767, 82] width 198 height 13
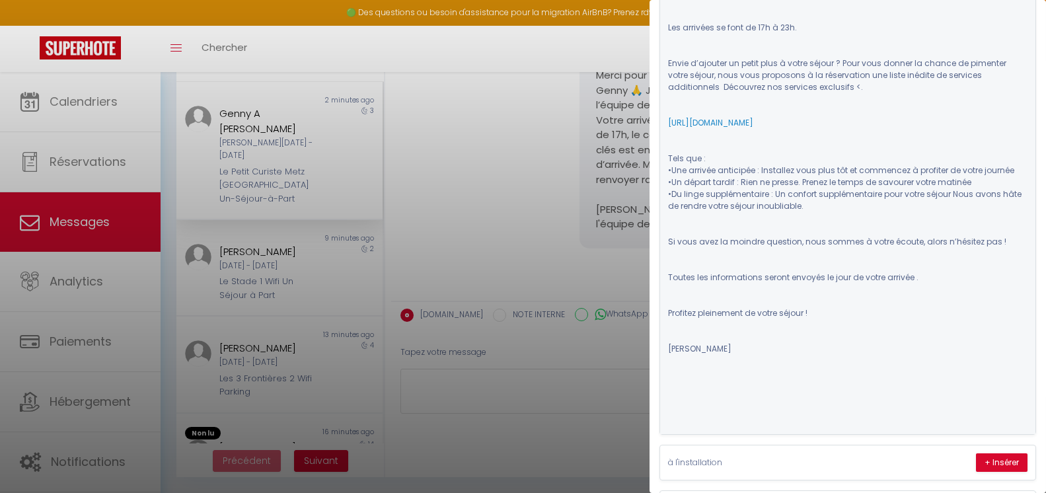
scroll to position [793, 0]
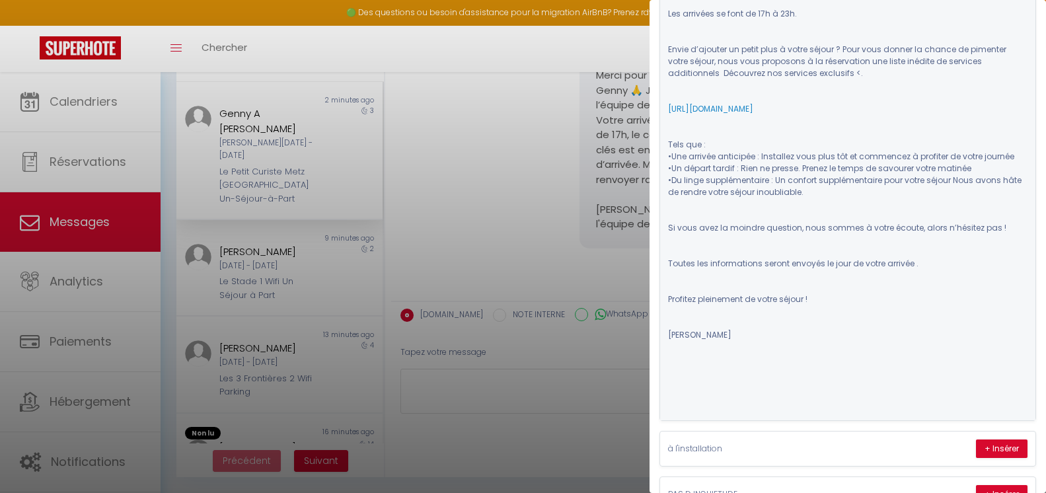
click at [531, 190] on div at bounding box center [523, 246] width 1046 height 493
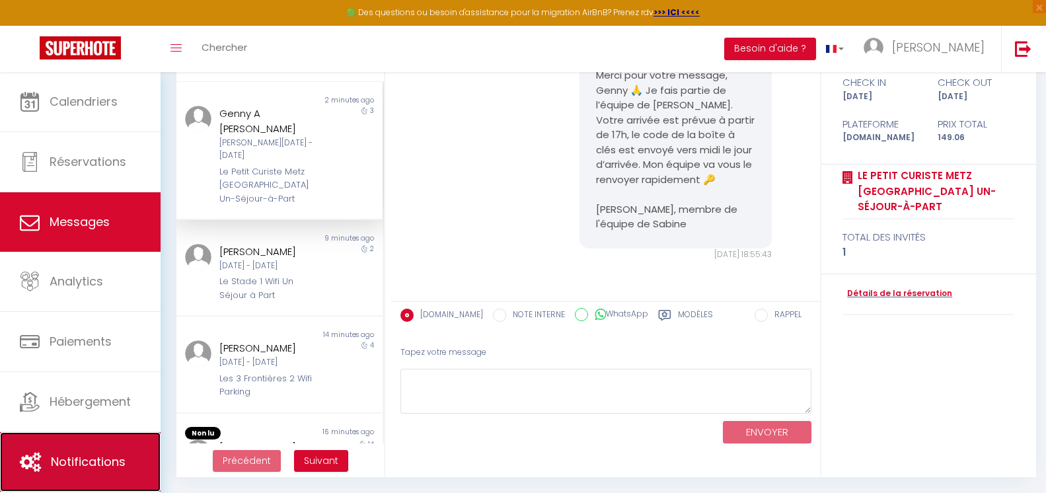
click at [89, 444] on link "Notifications" at bounding box center [80, 461] width 161 height 59
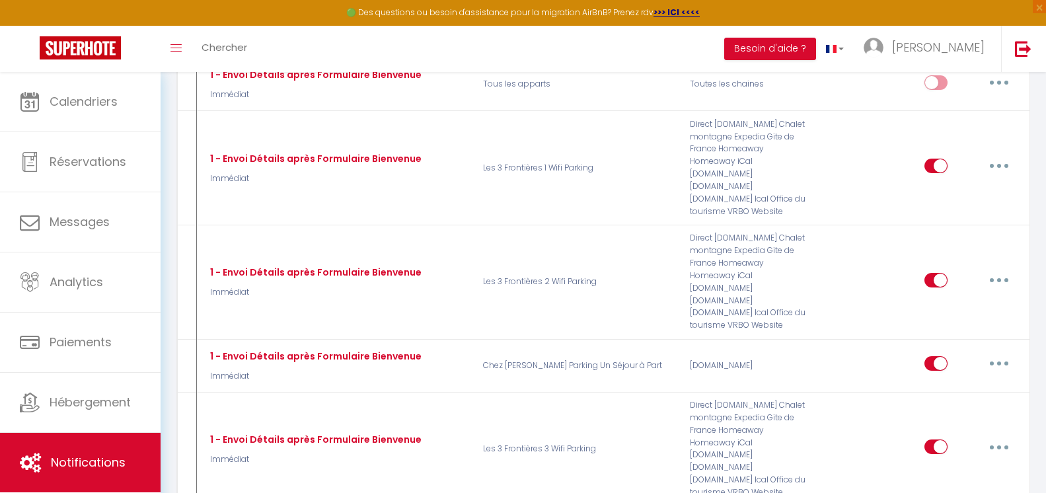
scroll to position [10460, 0]
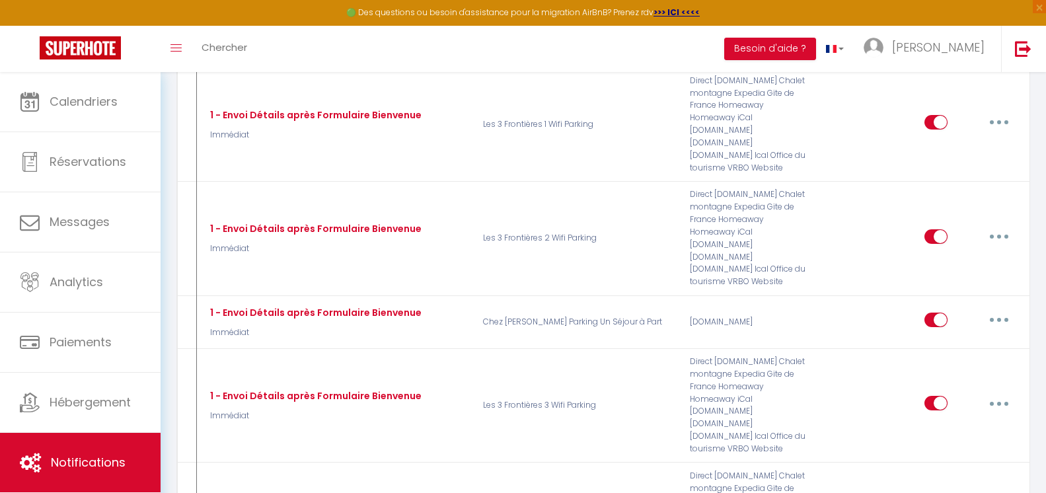
type input "1 - Envoi Détails après Formulaire Bienvenue"
select select "Immédiat"
select select "if_deposit_is_paid"
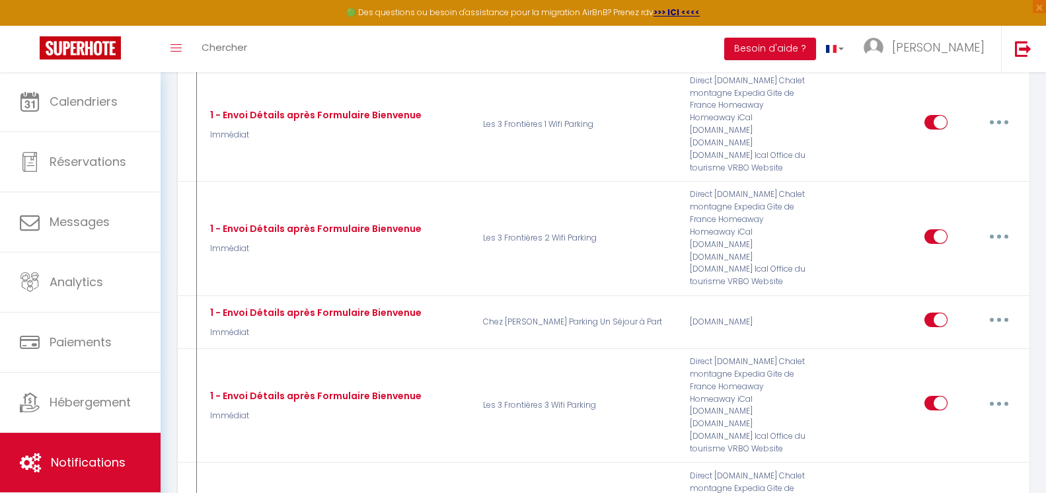
checkbox input "true"
checkbox input "false"
radio input "true"
type input "Confirmation de votre réservation - [BOOKING:ID] - [GUEST:FIRST_NAME] [GUEST:LA…"
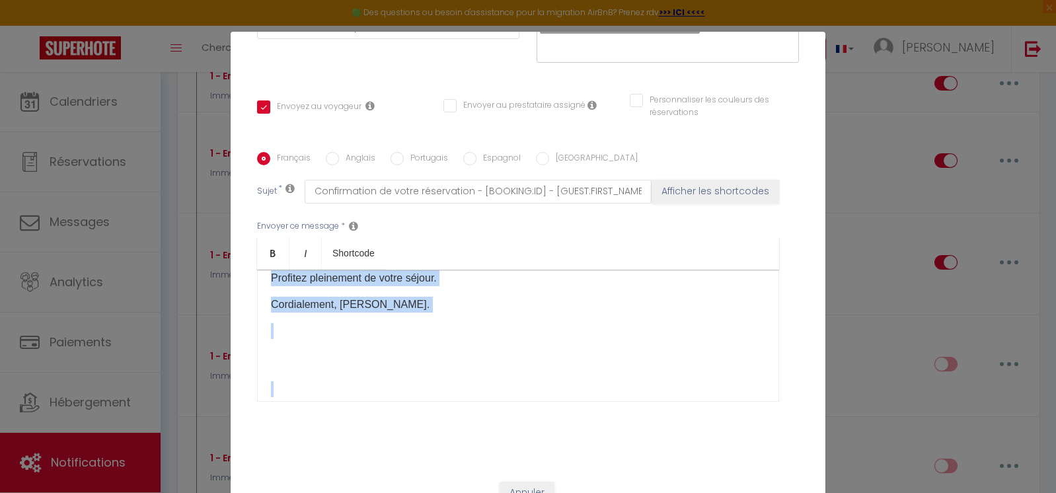
scroll to position [885, 0]
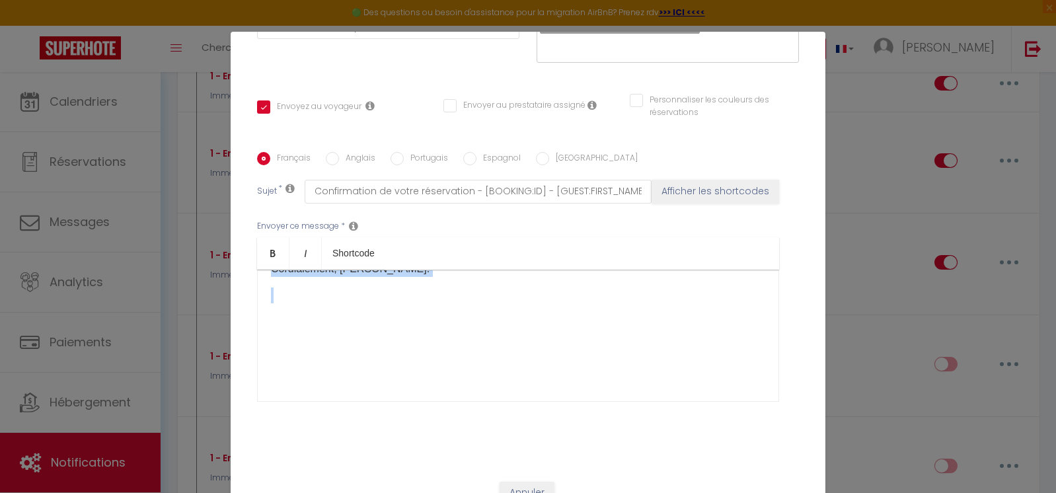
drag, startPoint x: 267, startPoint y: 302, endPoint x: 465, endPoint y: 301, distance: 197.7
click at [465, 301] on div "Bienvenue dans votre nouveau chez-vous temporaire ! Nous sommes ravis de vous a…" at bounding box center [518, 336] width 522 height 132
copy div "Loremipsu dolo sitam consect adip-elit seddoeiusm ! Temp incidi utlab et dolo m…"
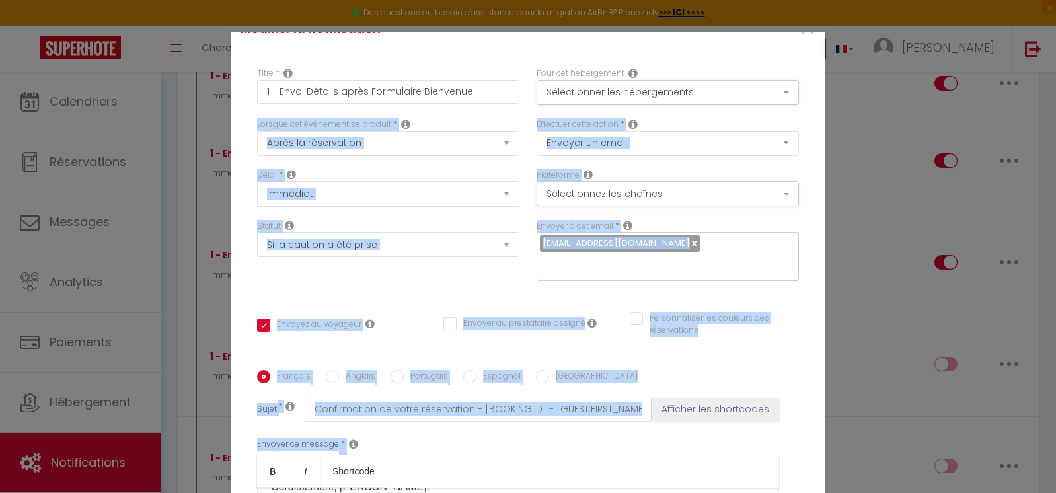
drag, startPoint x: 820, startPoint y: 234, endPoint x: 829, endPoint y: 56, distance: 178.0
click at [834, 95] on div "Modifier la notification × Titre * 1 - Envoi Détails après Formulaire Bienvenue…" at bounding box center [528, 246] width 1056 height 493
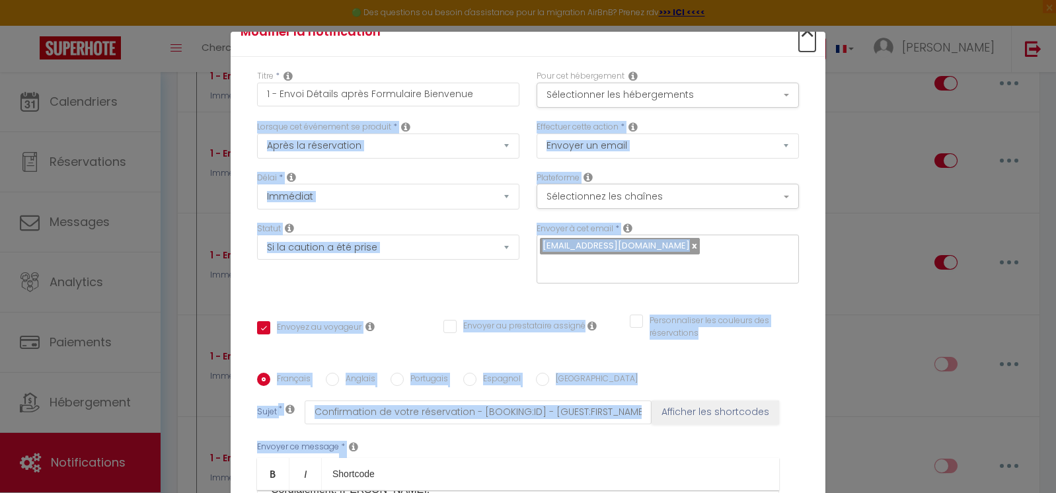
drag, startPoint x: 795, startPoint y: 38, endPoint x: 735, endPoint y: 40, distance: 59.6
click at [799, 38] on span "×" at bounding box center [807, 32] width 17 height 40
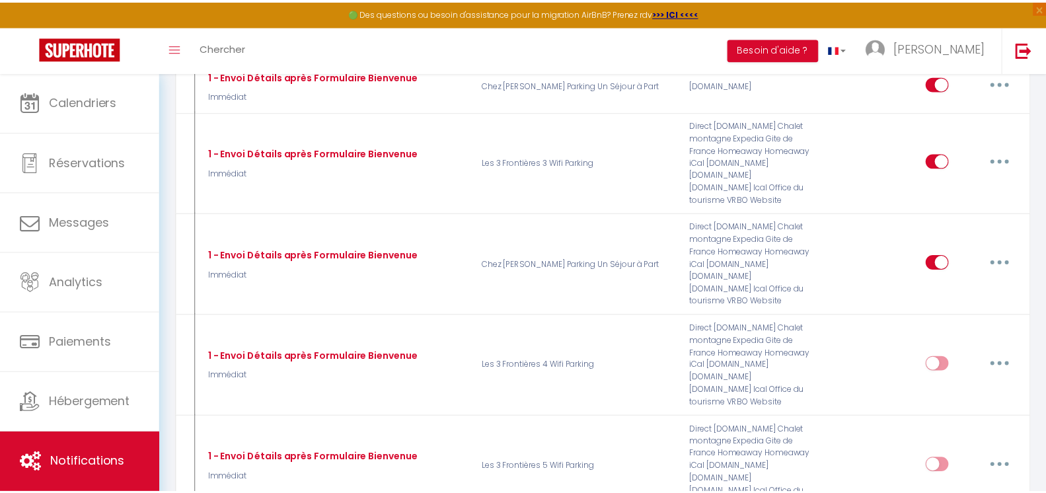
scroll to position [10460, 0]
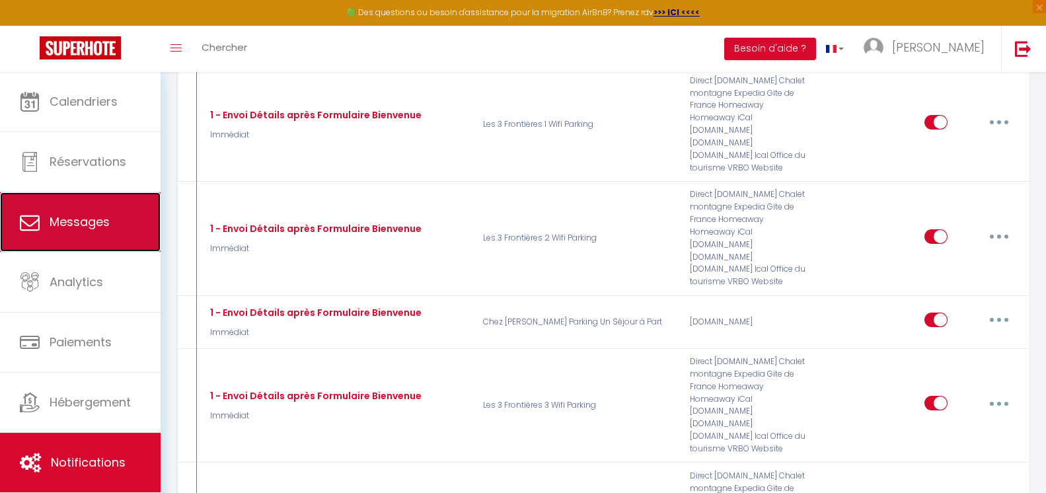
click at [114, 217] on link "Messages" at bounding box center [80, 221] width 161 height 59
select select "message"
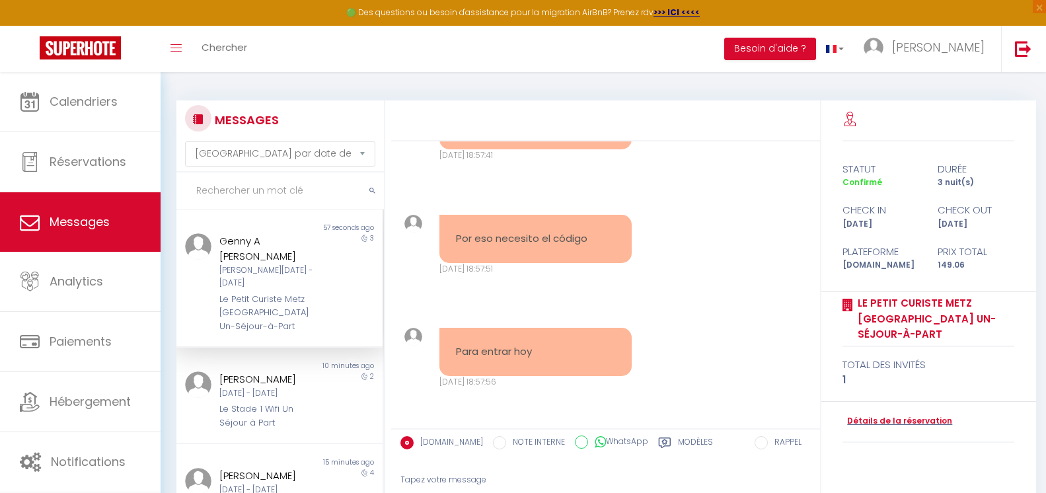
scroll to position [128, 0]
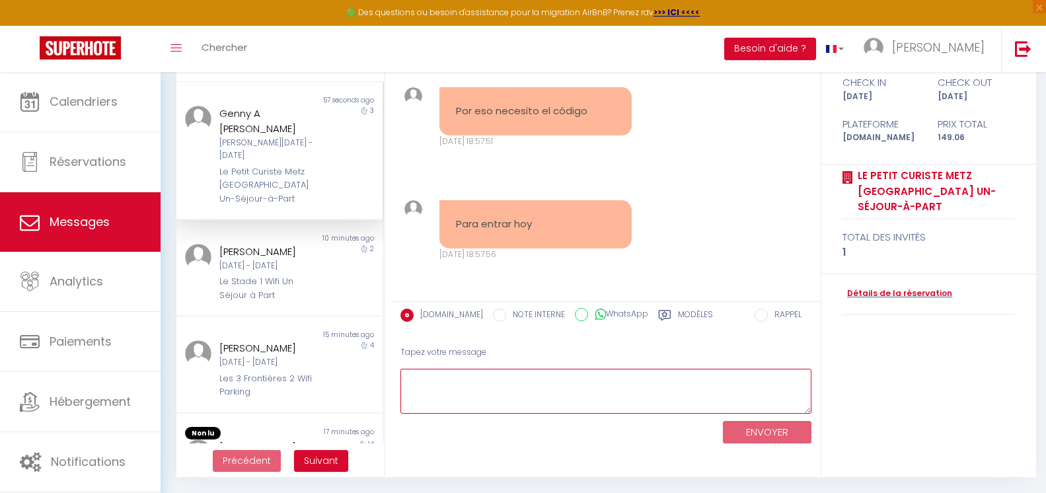
click at [602, 379] on textarea at bounding box center [606, 392] width 411 height 46
click at [602, 381] on textarea at bounding box center [606, 392] width 411 height 46
paste textarea "Loremipsu dolo sitam consect adip-elit seddoeiusm ! Temp incidi utlab et dolo m…"
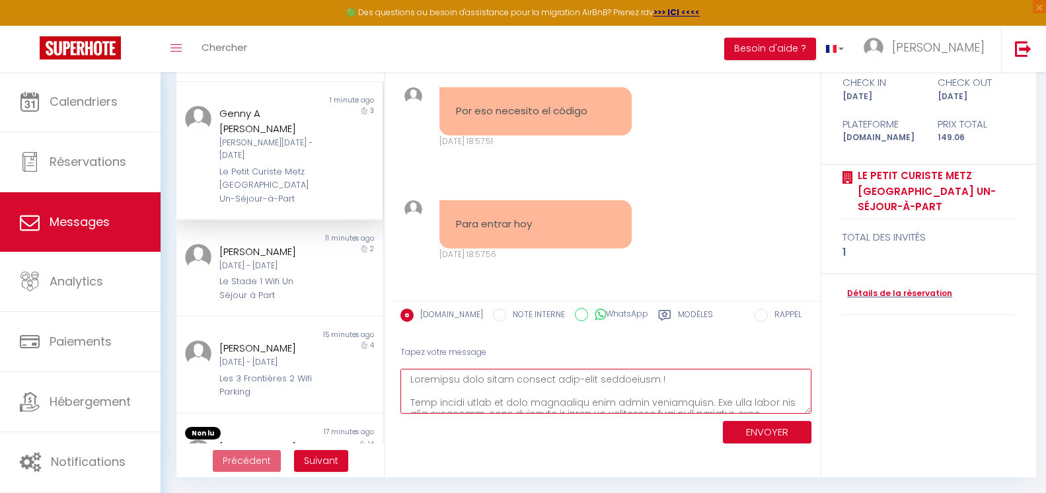
scroll to position [667, 0]
type textarea "Loremipsu dolo sitam consect adip-elit seddoeiusm ! Temp incidi utlab et dolo m…"
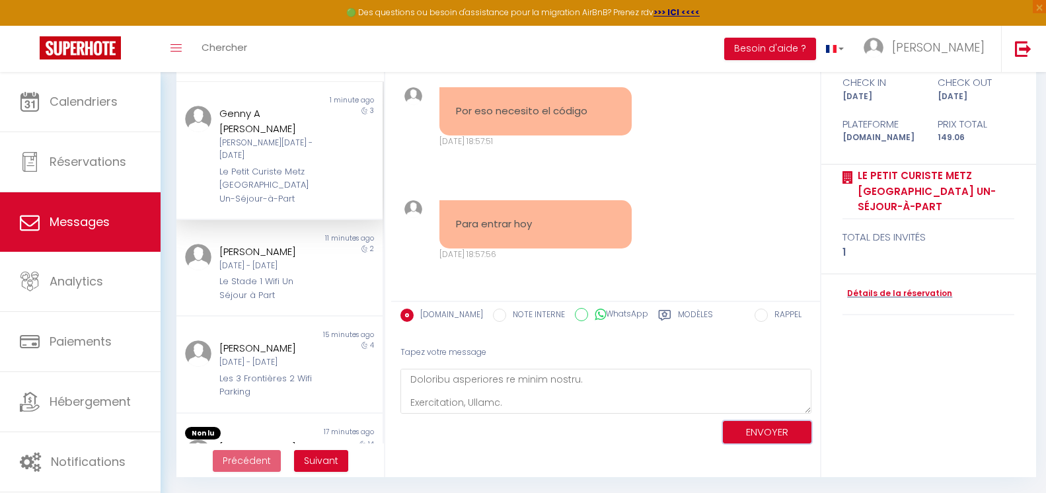
click at [752, 428] on button "ENVOYER" at bounding box center [767, 432] width 89 height 23
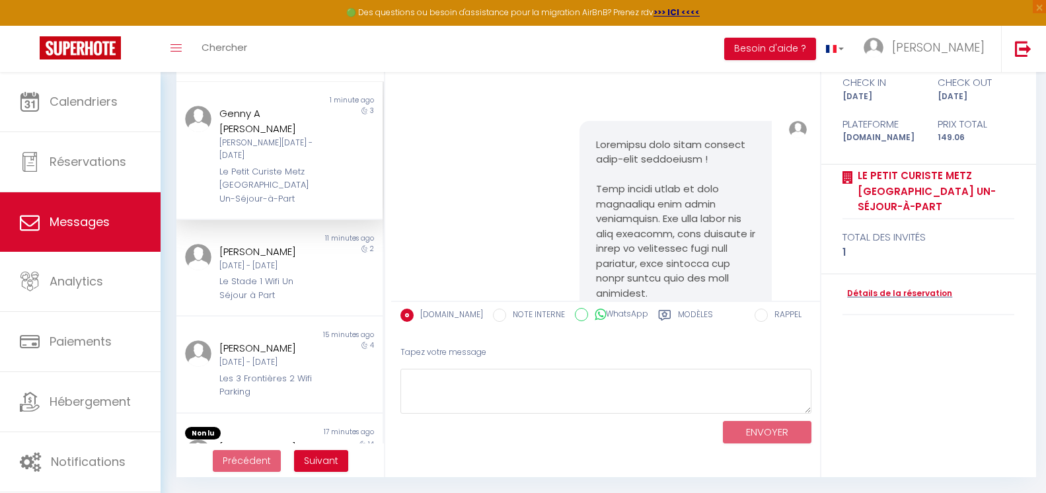
scroll to position [11313, 0]
